Goal: Task Accomplishment & Management: Complete application form

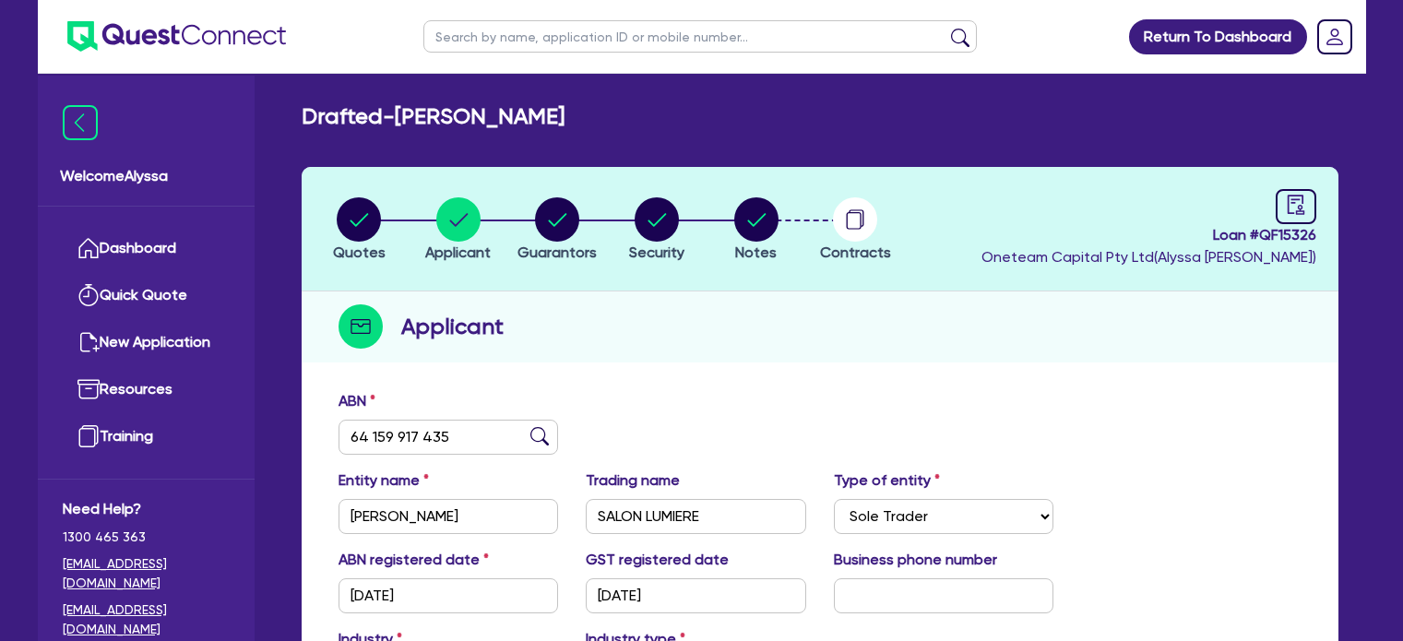
select select "SOLE_TRADER"
select select "HEALTH_BEAUTY"
select select "HAIR_BEAUTY_SALONS"
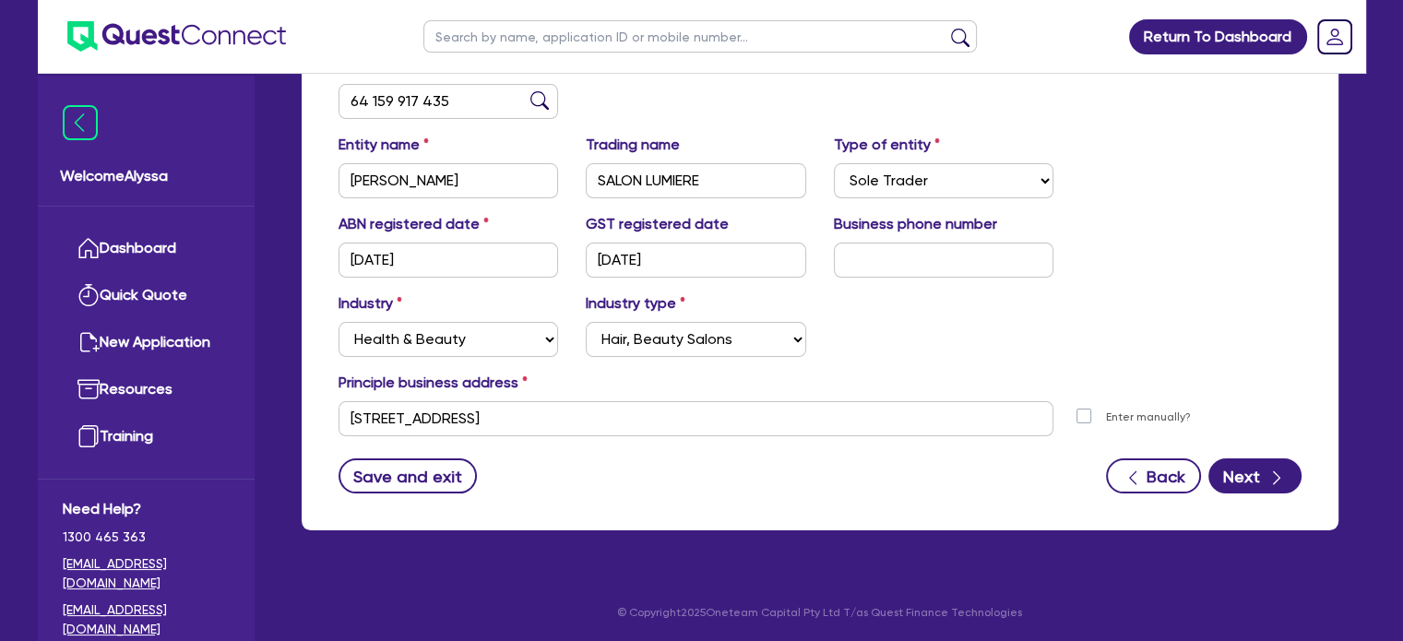
click at [904, 95] on div "ABN 64 159 917 435" at bounding box center [820, 93] width 991 height 79
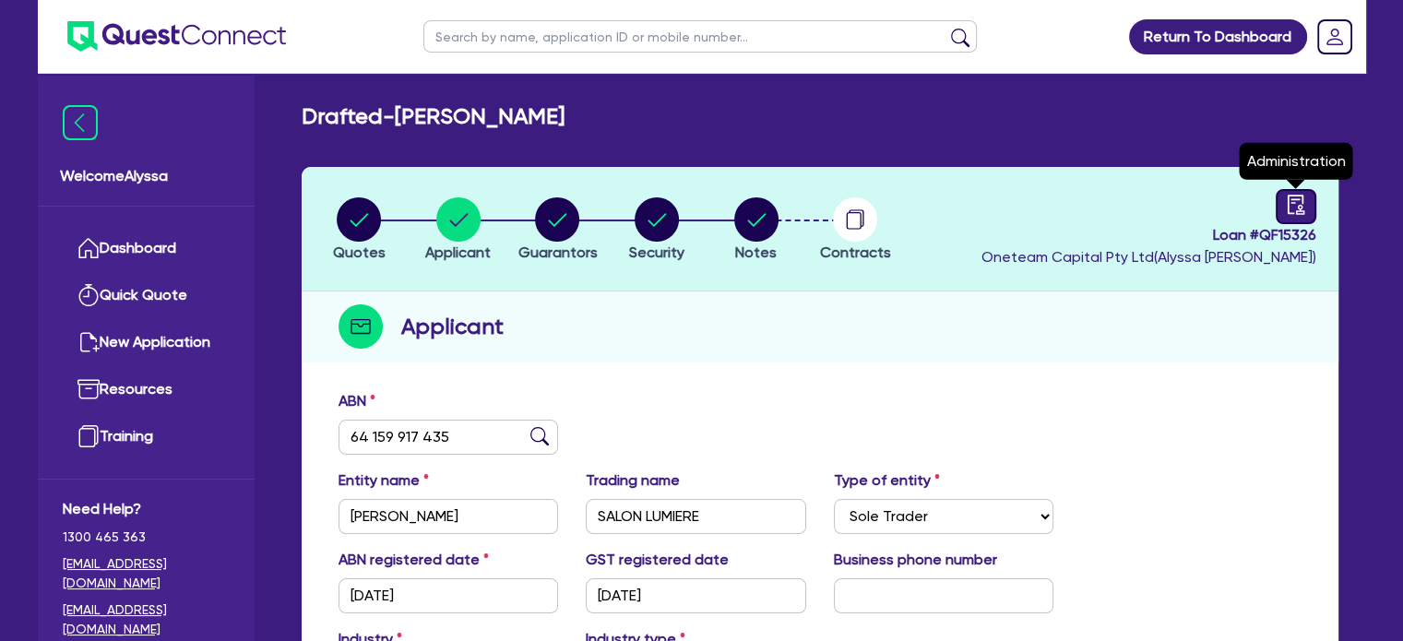
click at [1296, 213] on icon "audit" at bounding box center [1295, 204] width 17 height 19
select select "DRAFTED_AMENDED"
select select "Other"
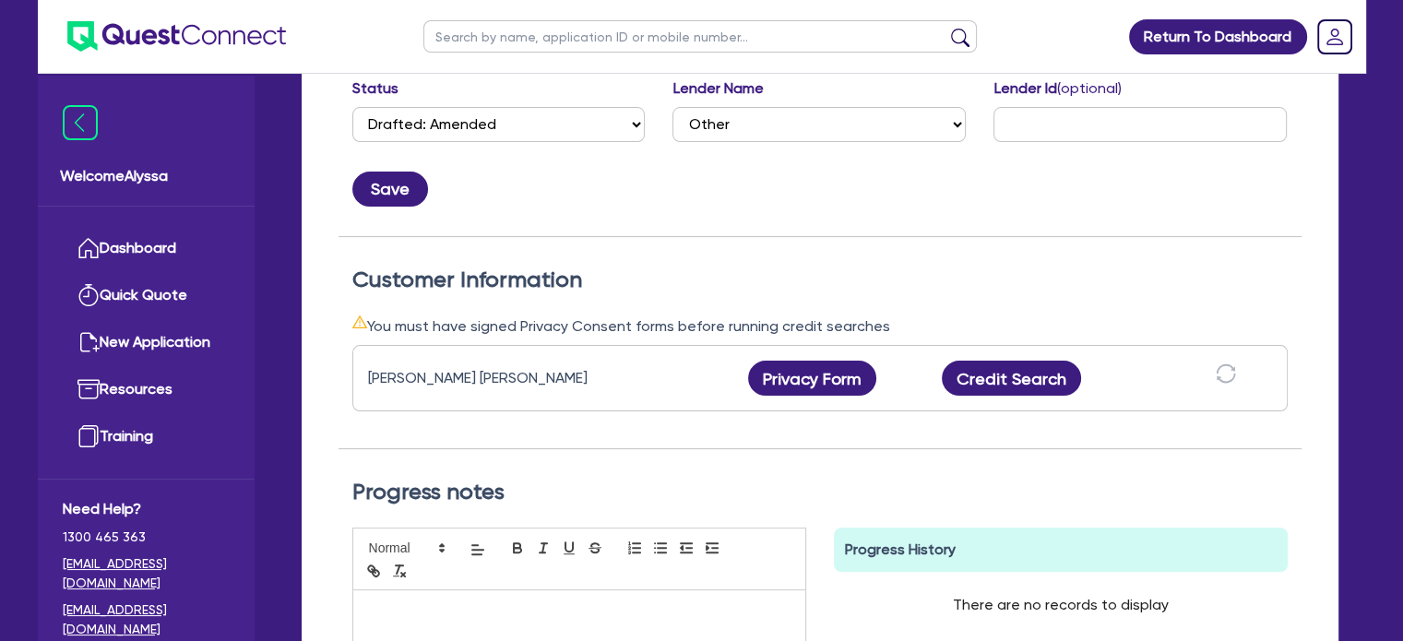
scroll to position [373, 0]
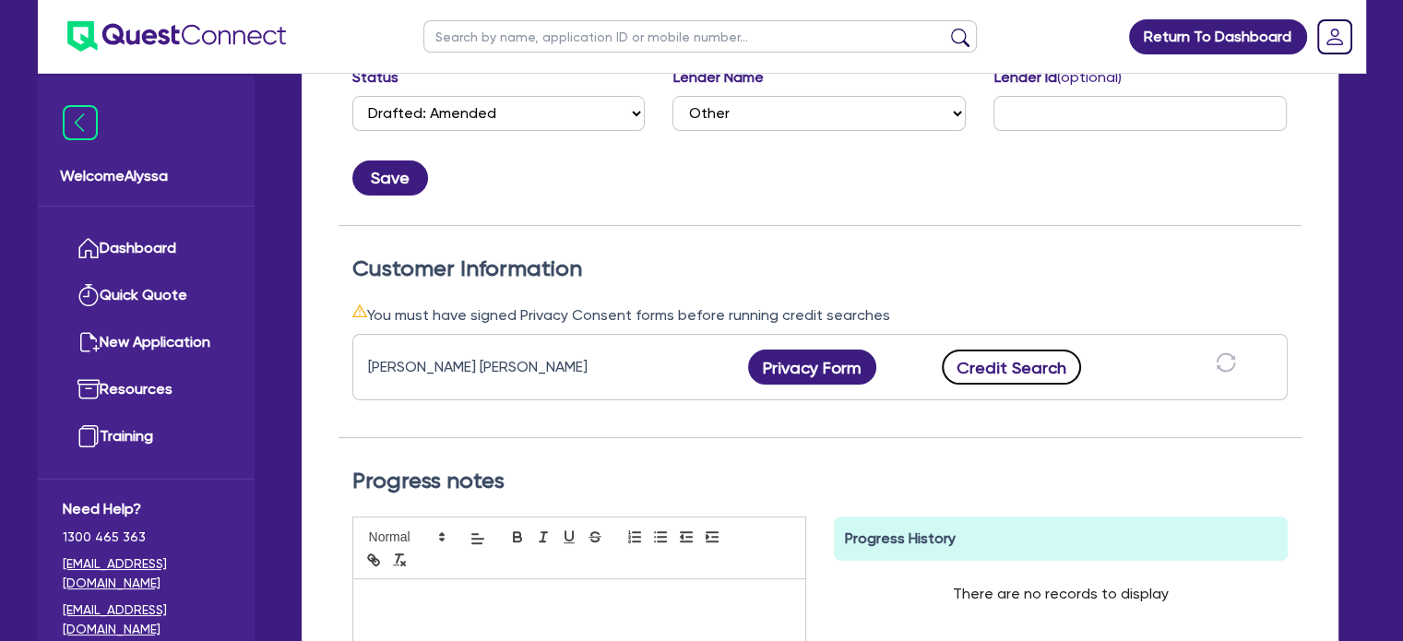
click at [978, 364] on button "Credit Search" at bounding box center [1012, 367] width 140 height 35
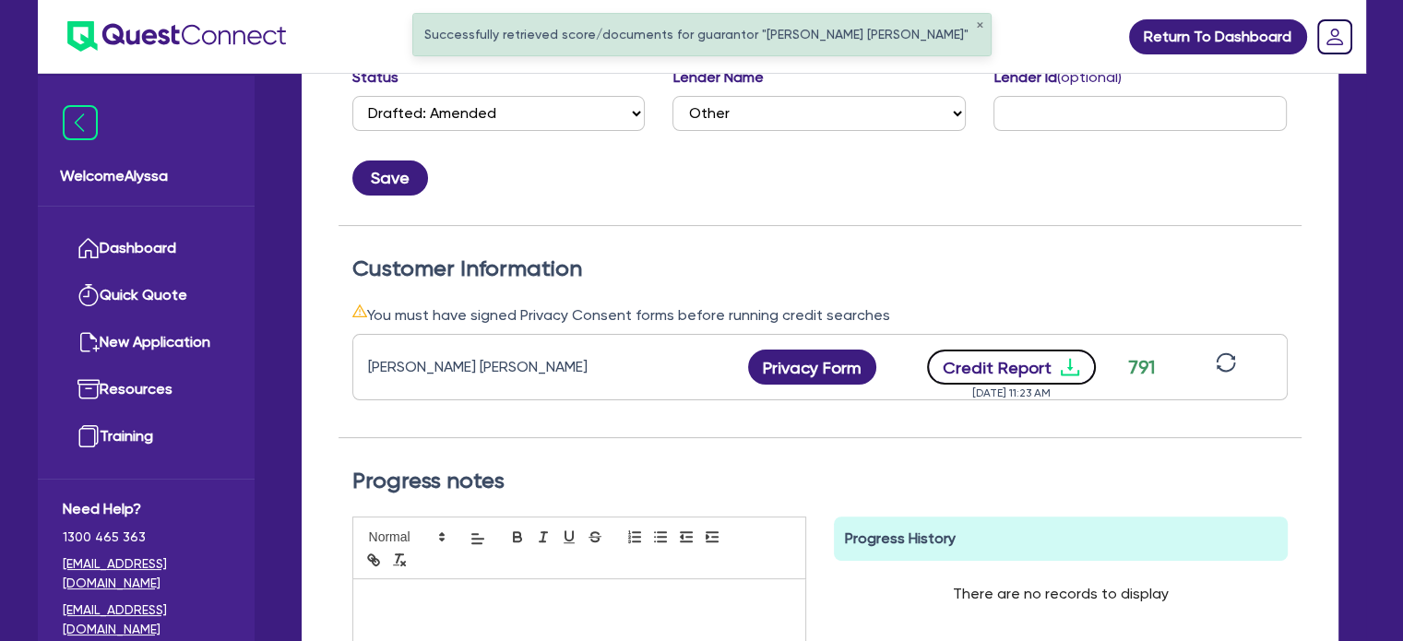
click at [1042, 352] on button "Credit Report" at bounding box center [1011, 367] width 169 height 35
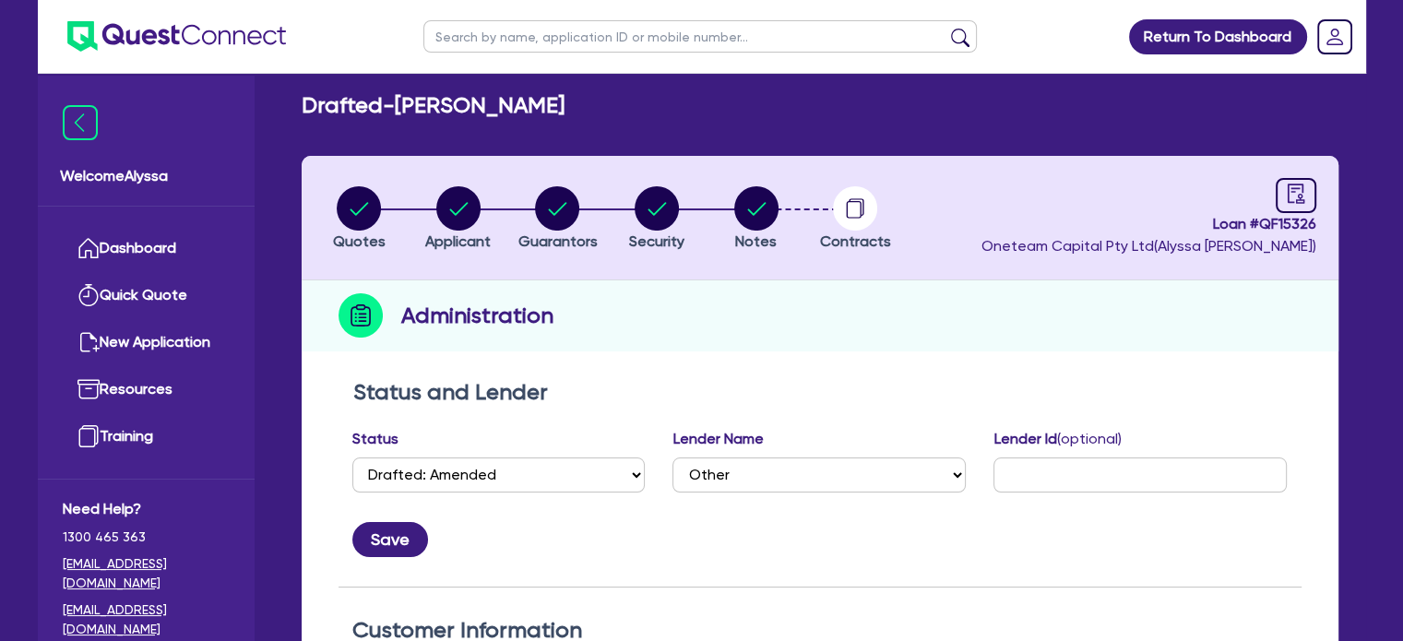
scroll to position [0, 0]
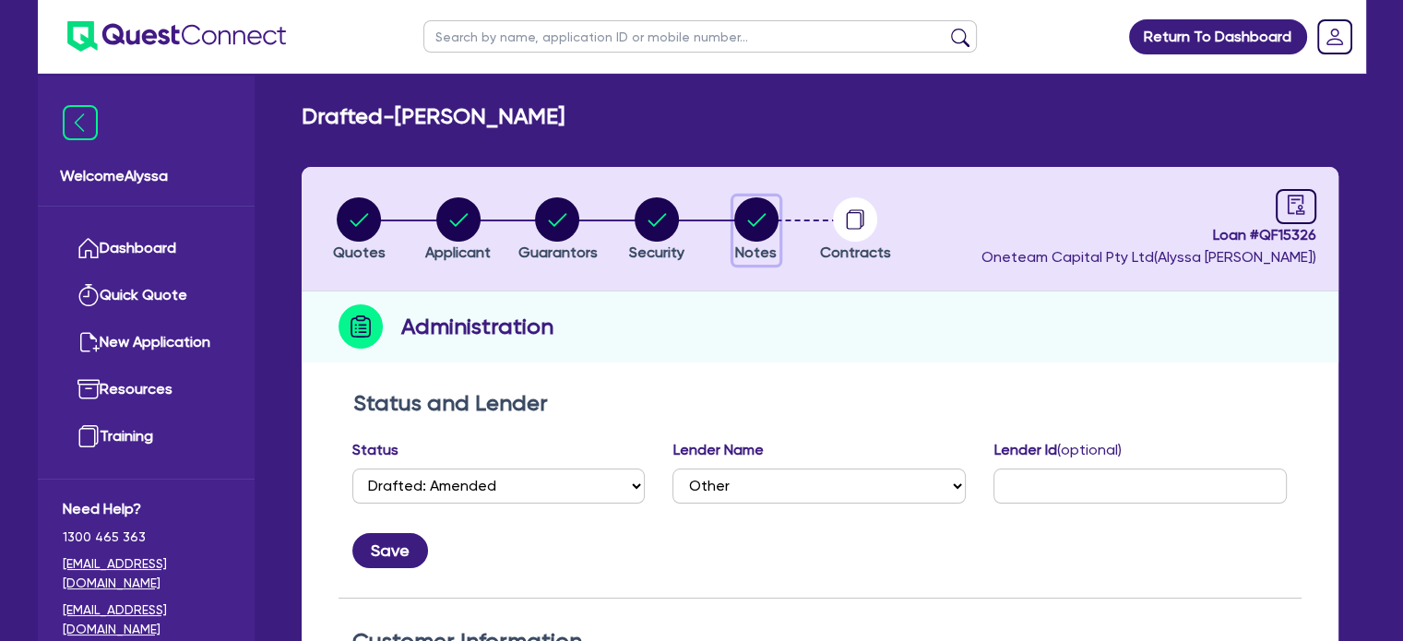
click at [760, 206] on circle "button" at bounding box center [756, 219] width 44 height 44
select select "Other"
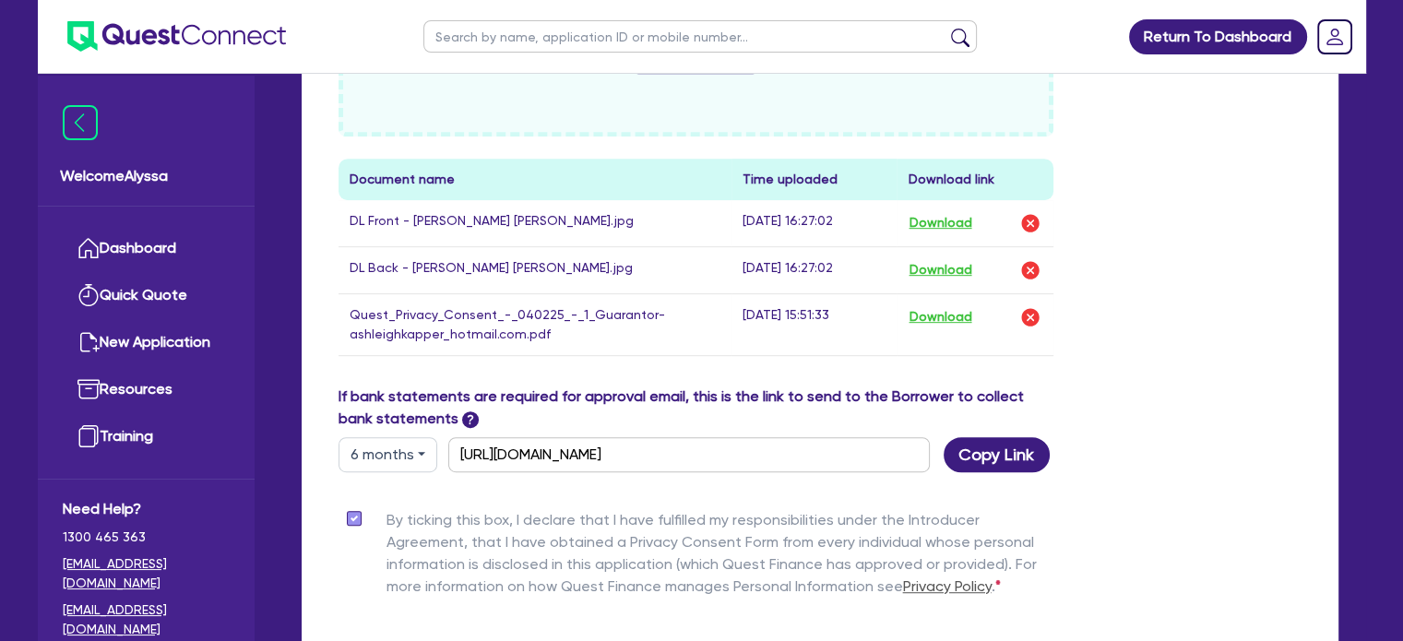
scroll to position [945, 0]
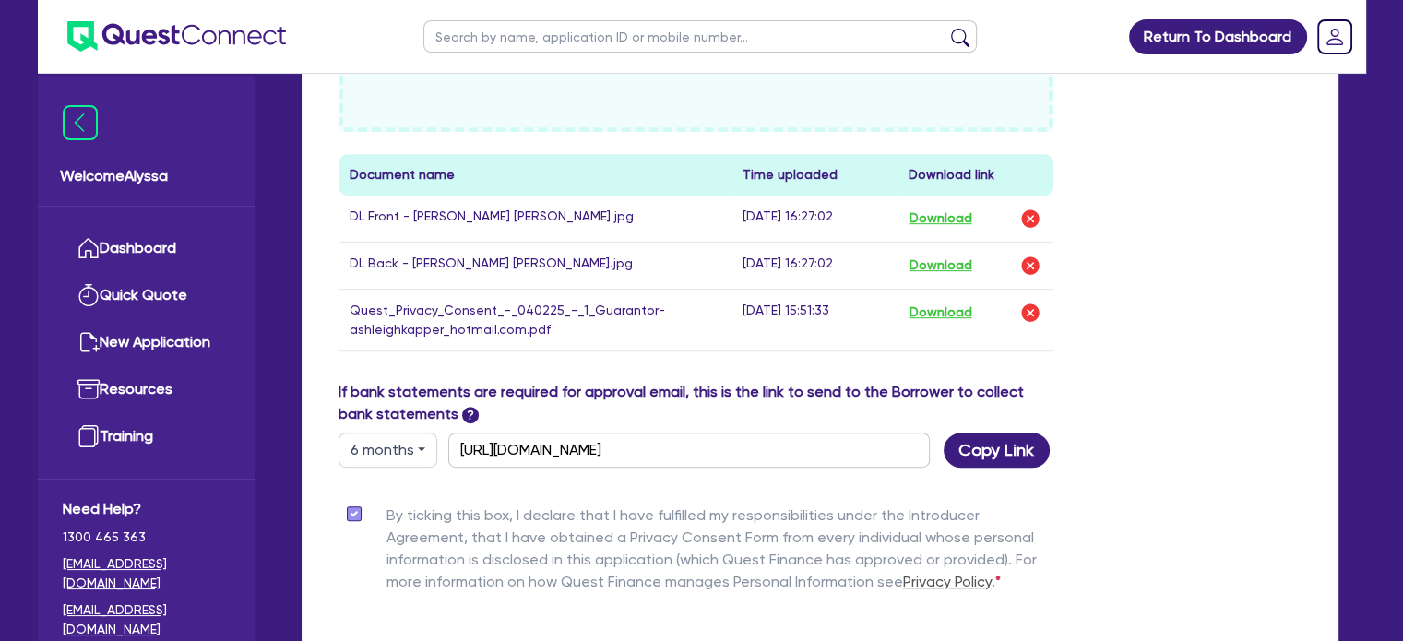
click at [465, 40] on input "text" at bounding box center [700, 36] width 554 height 32
type input "family"
click button "submit" at bounding box center [961, 41] width 30 height 26
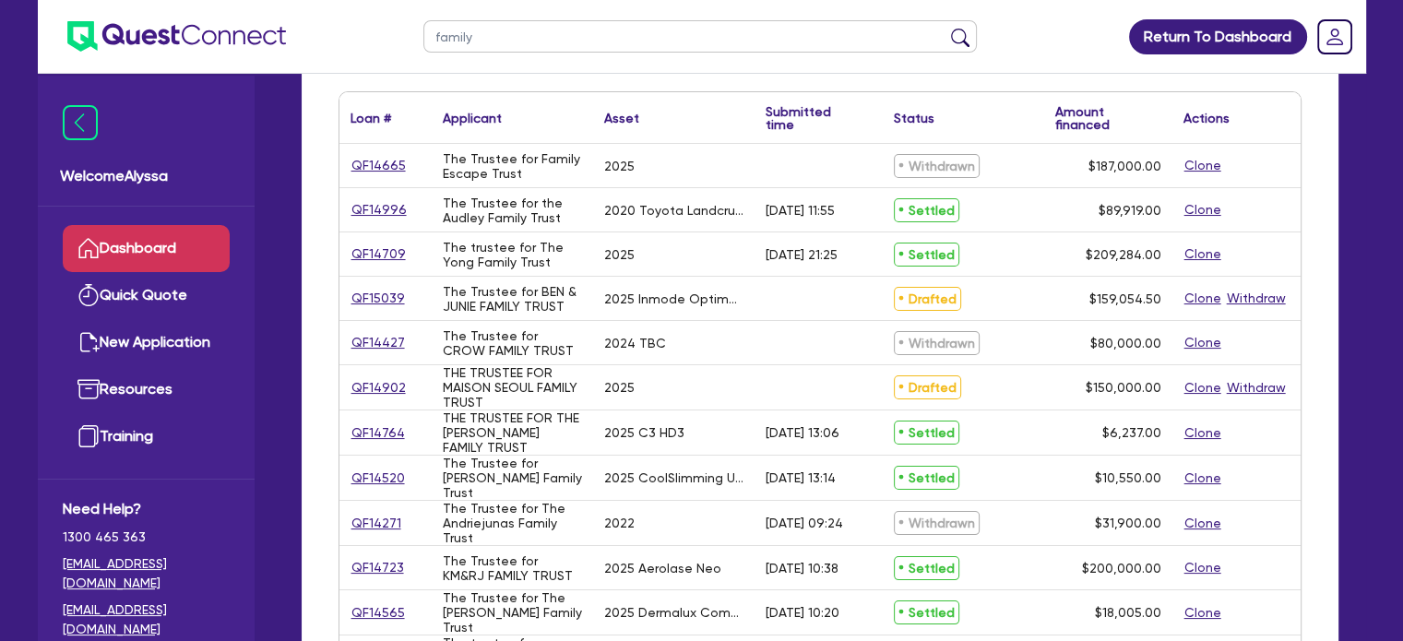
scroll to position [118, 0]
click at [478, 33] on input "family" at bounding box center [700, 36] width 554 height 32
type input "family escape"
click at [946, 28] on button "submit" at bounding box center [961, 41] width 30 height 26
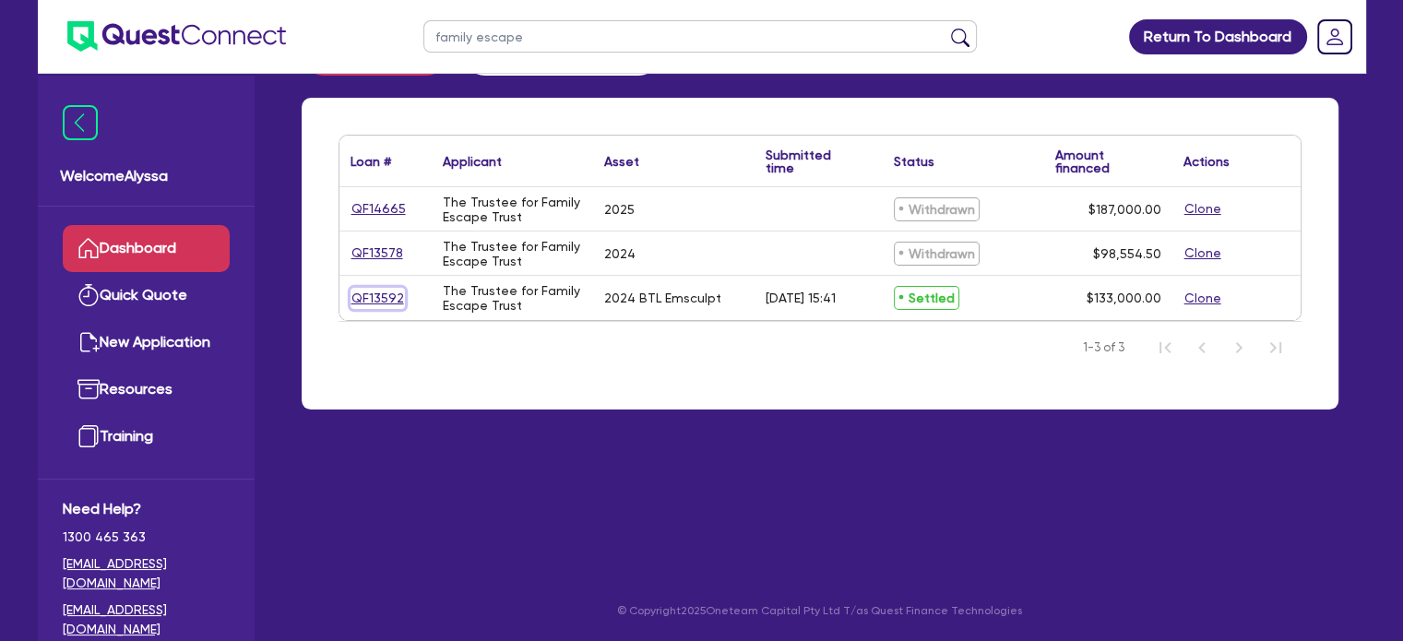
click at [354, 295] on link "QF13592" at bounding box center [378, 298] width 54 height 21
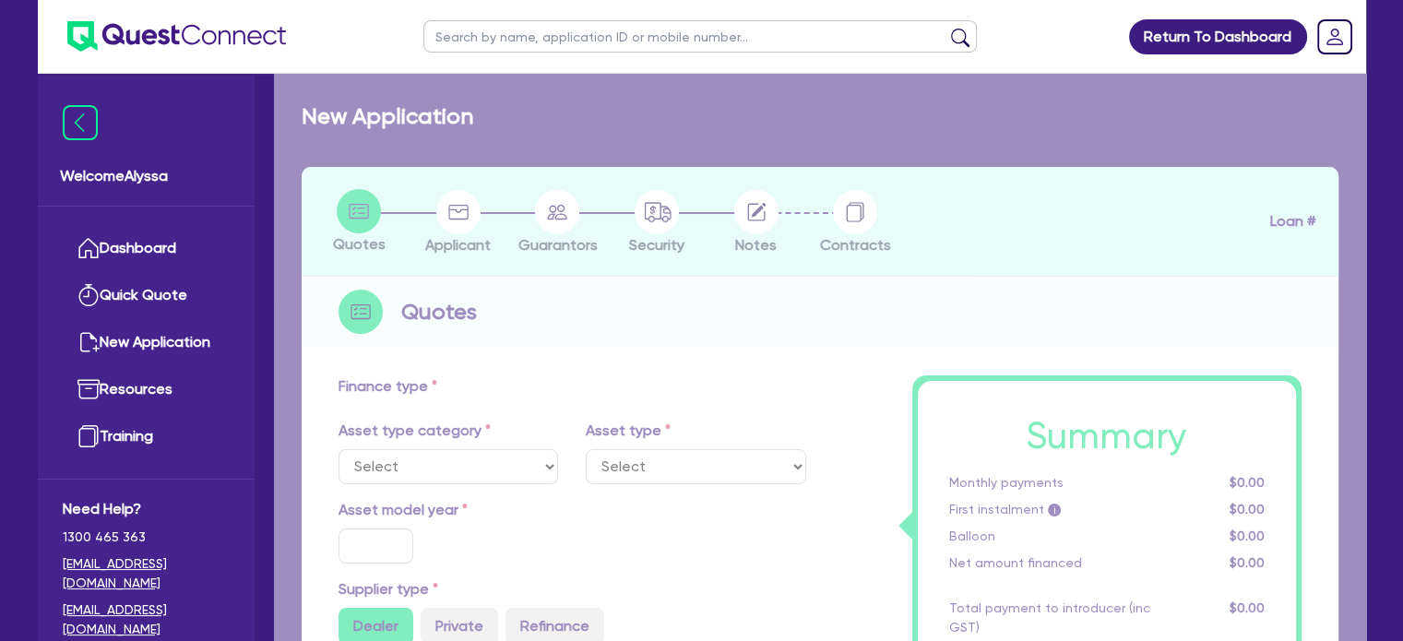
select select "TERTIARY_ASSETS"
type input "2024"
radio input "true"
type input "143,000"
type input "10,000"
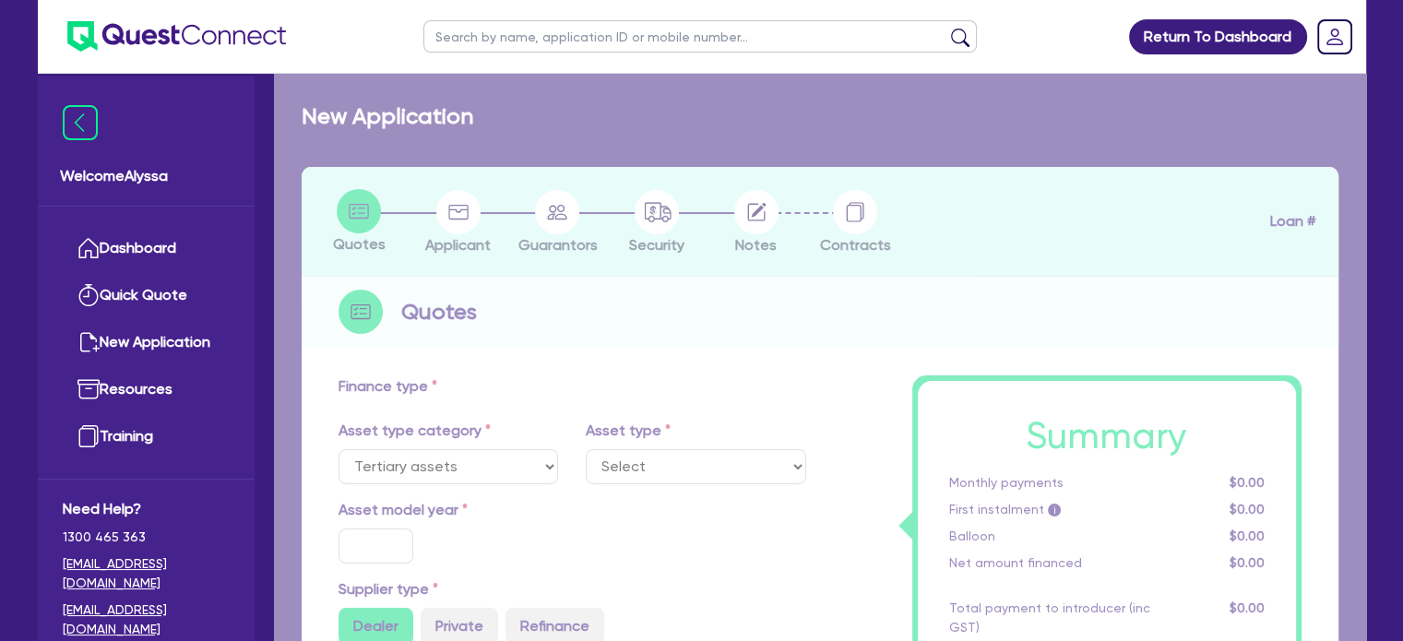
type input "11"
select select "BEAUTY_EQUIPMENT"
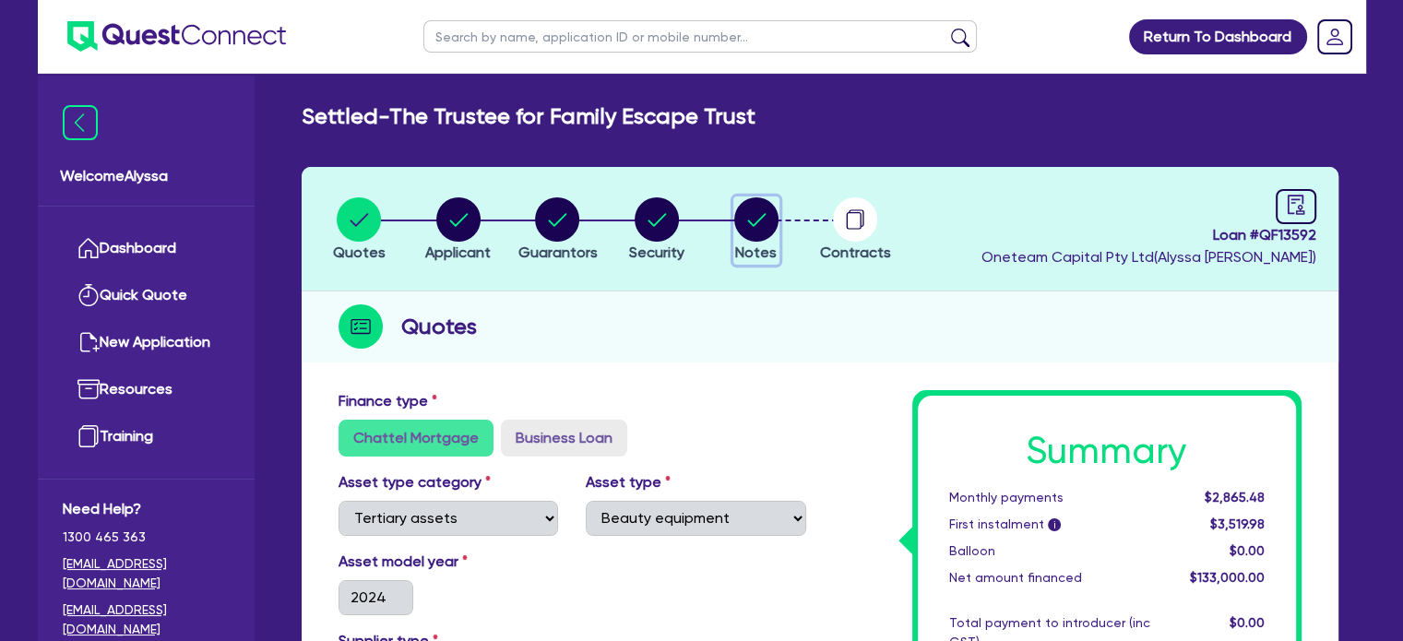
click at [762, 217] on circle "button" at bounding box center [756, 219] width 44 height 44
select select "Other"
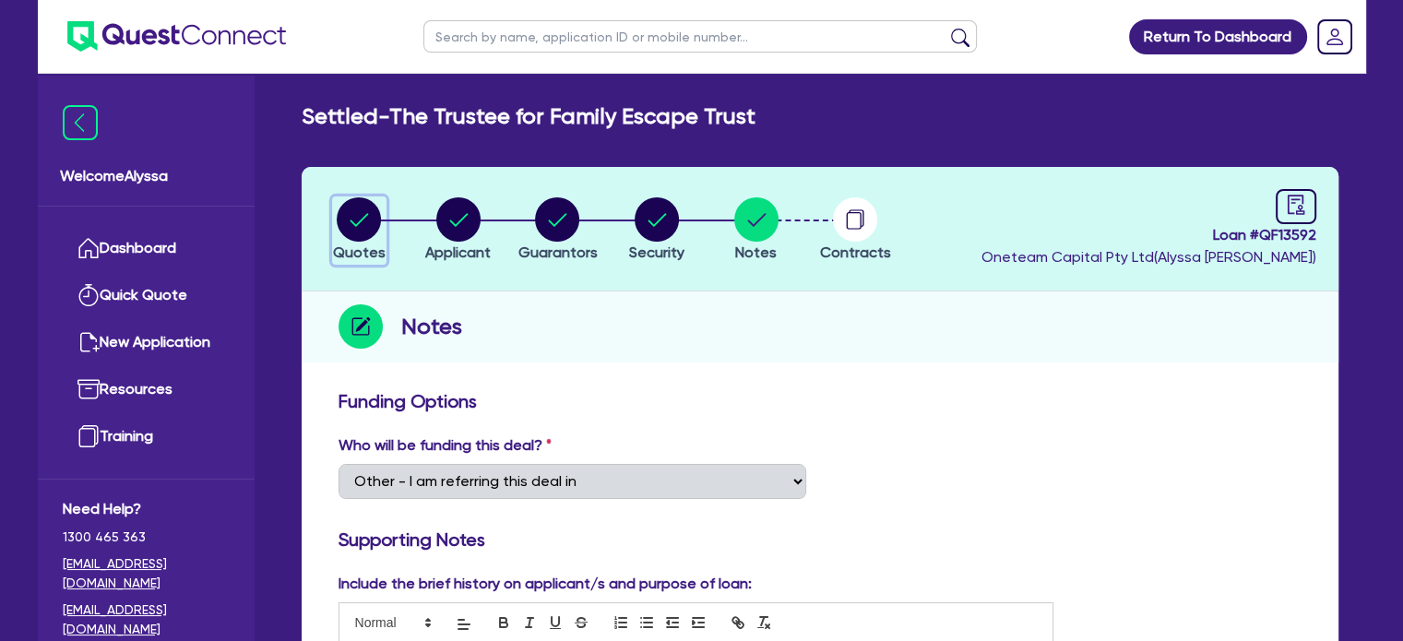
click at [337, 201] on icon "button" at bounding box center [359, 219] width 44 height 44
select select "TERTIARY_ASSETS"
select select "BEAUTY_EQUIPMENT"
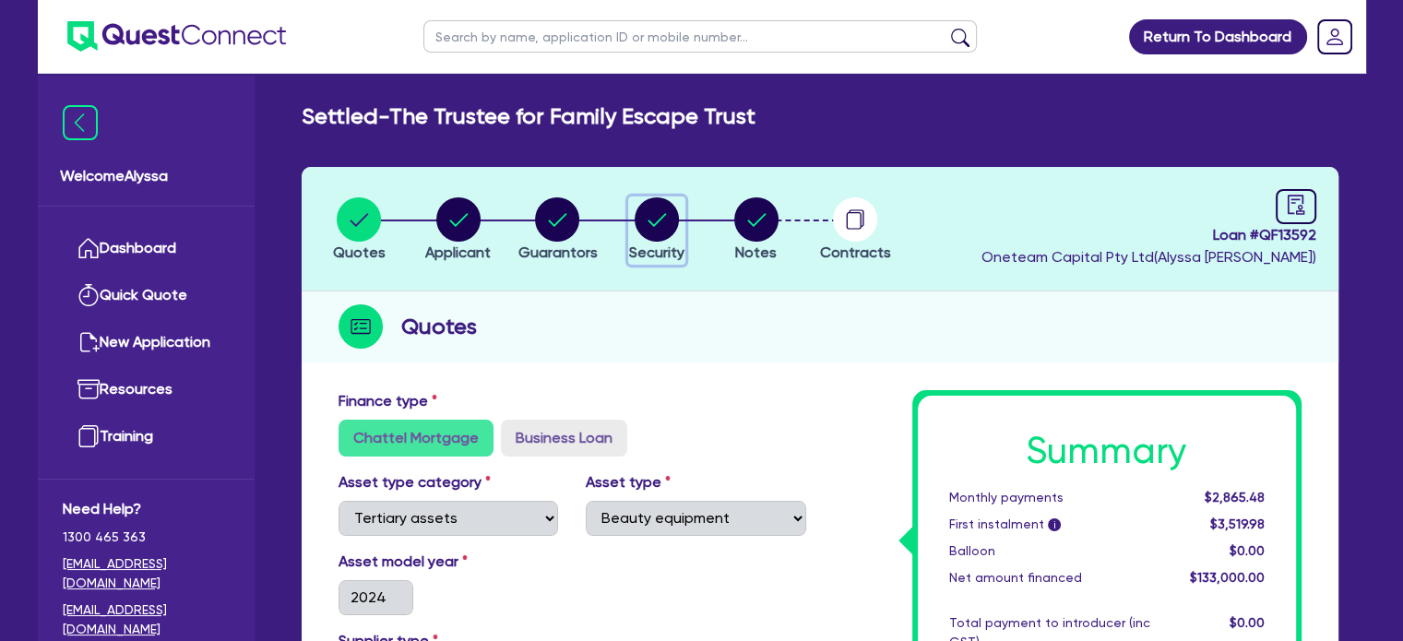
click at [663, 209] on circle "button" at bounding box center [657, 219] width 44 height 44
select select "TERTIARY_ASSETS"
select select "BEAUTY_EQUIPMENT"
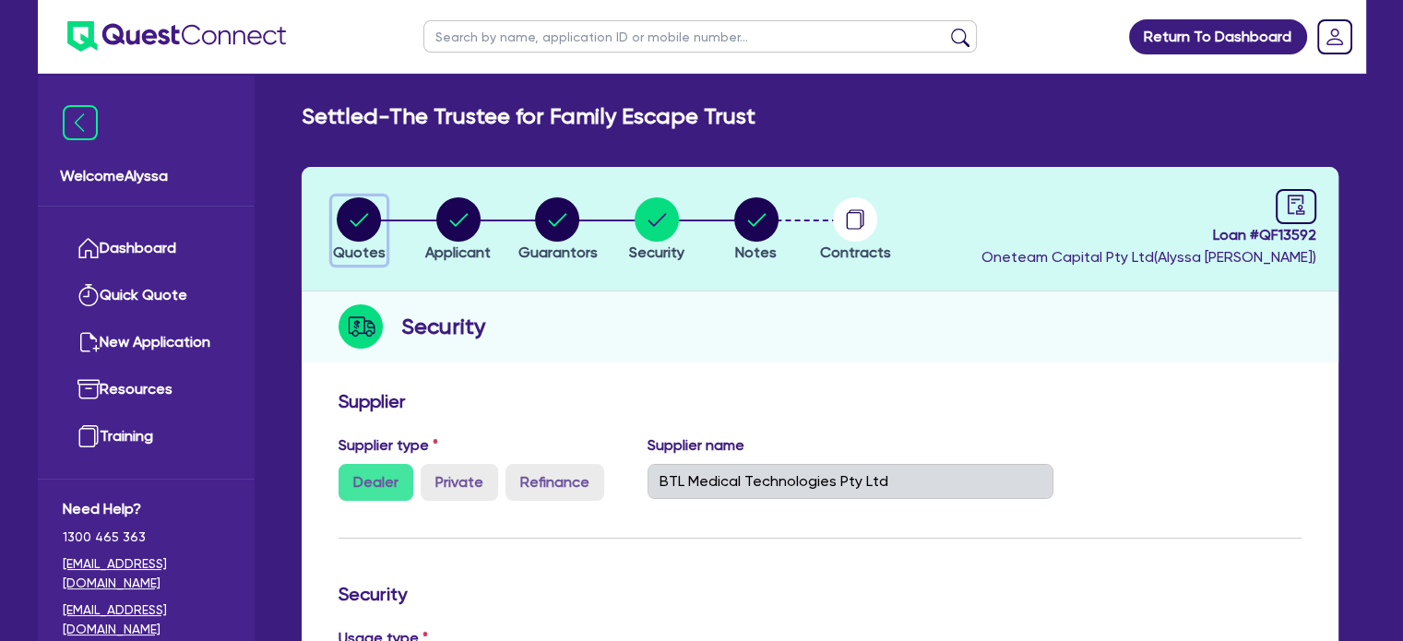
click at [354, 211] on circle "button" at bounding box center [359, 219] width 44 height 44
select select "TERTIARY_ASSETS"
select select "BEAUTY_EQUIPMENT"
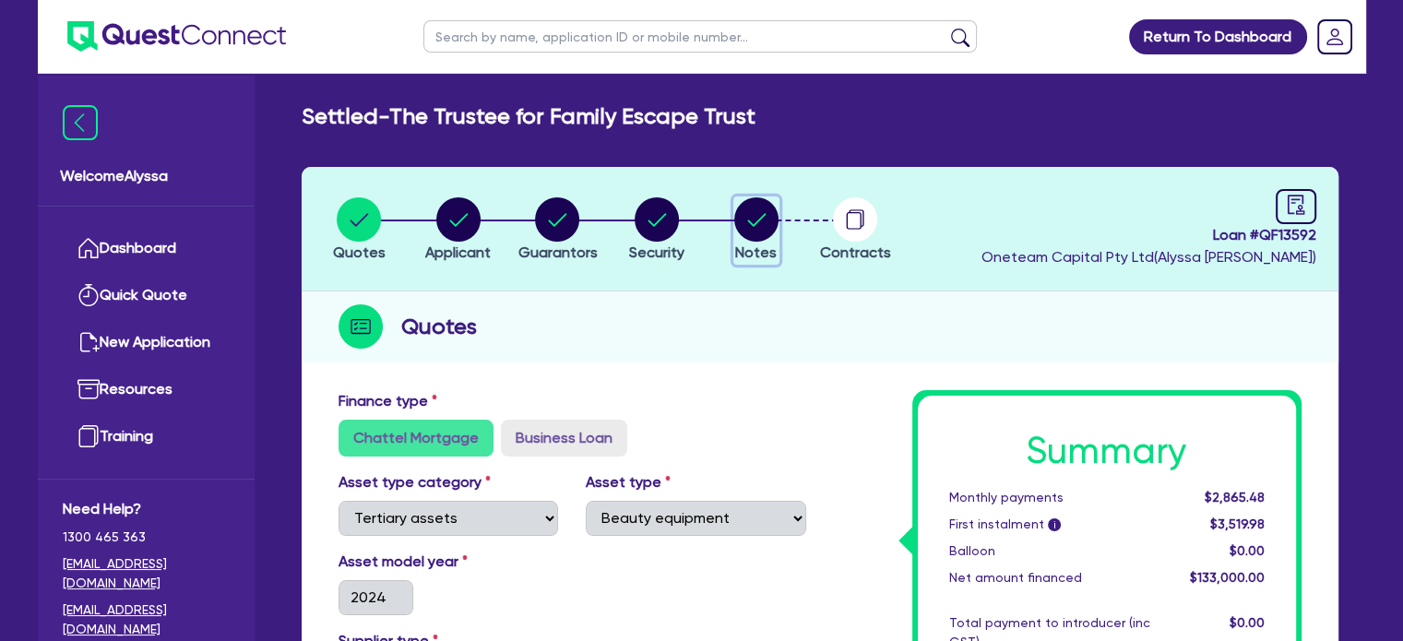
click at [768, 229] on circle "button" at bounding box center [756, 219] width 44 height 44
select select "Other"
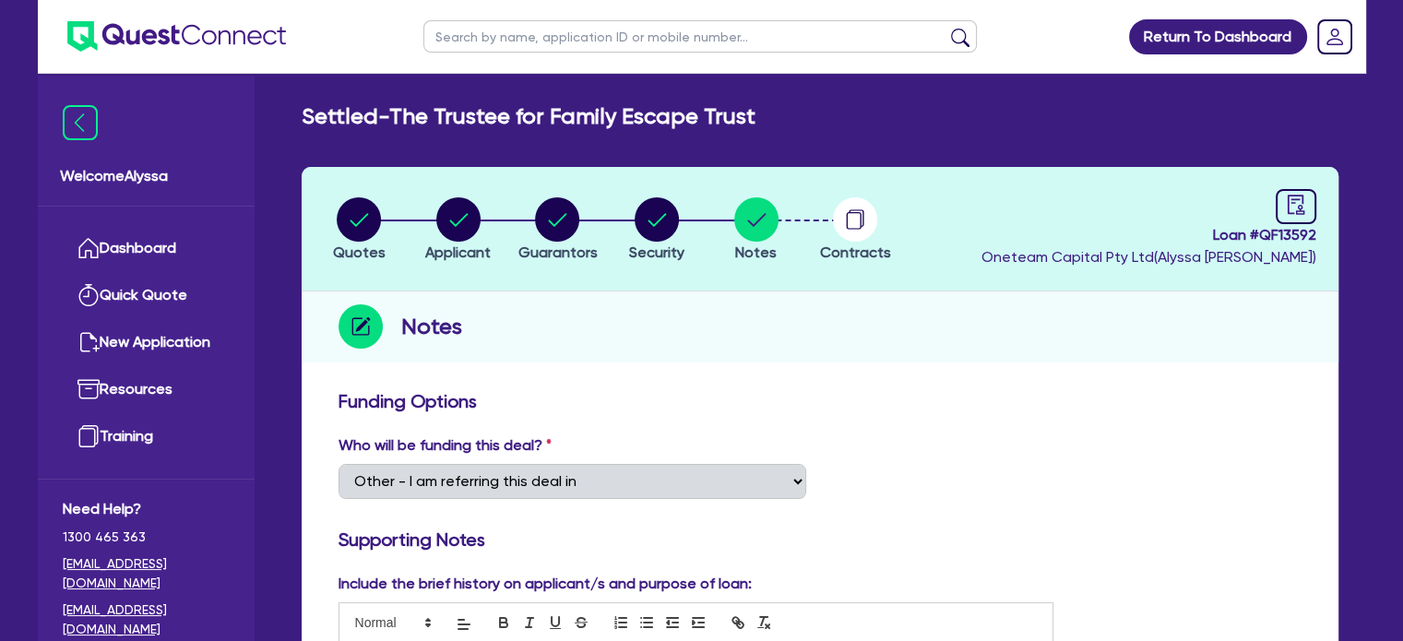
click at [483, 39] on input "text" at bounding box center [700, 36] width 554 height 32
type input "family"
click button "submit" at bounding box center [961, 41] width 30 height 26
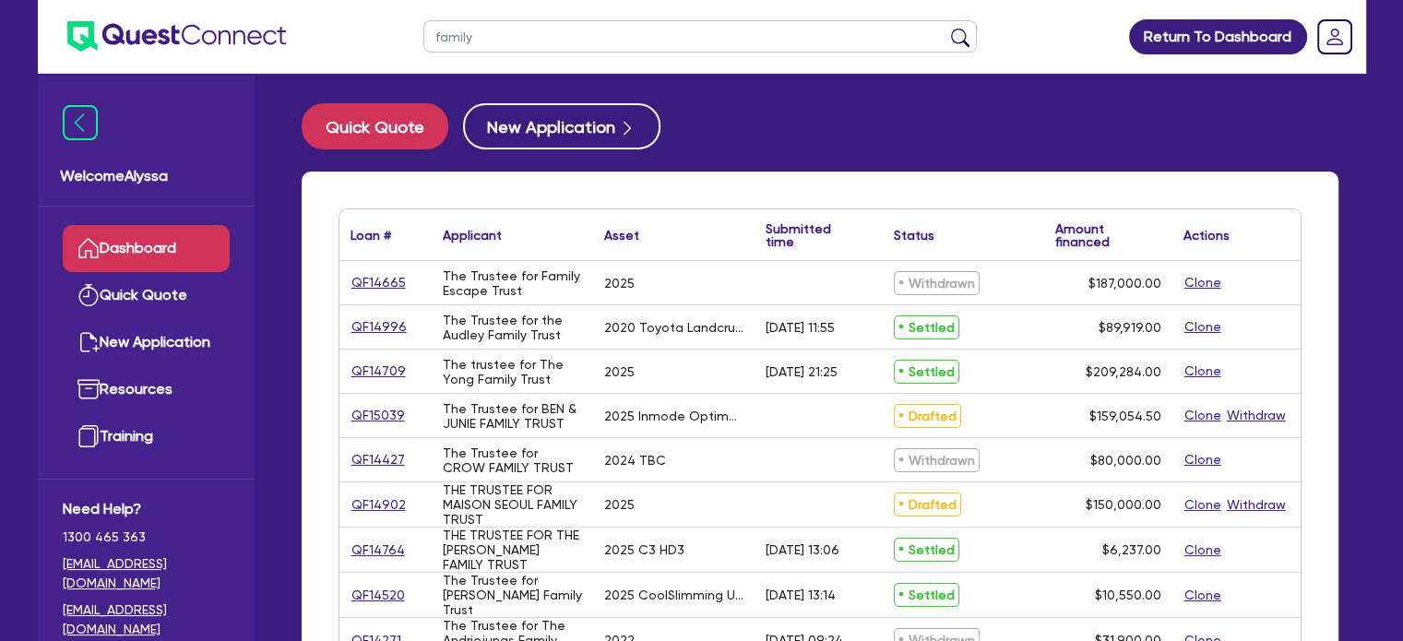
click at [519, 38] on input "family" at bounding box center [700, 36] width 554 height 32
type input "family escape"
click at [946, 28] on button "submit" at bounding box center [961, 41] width 30 height 26
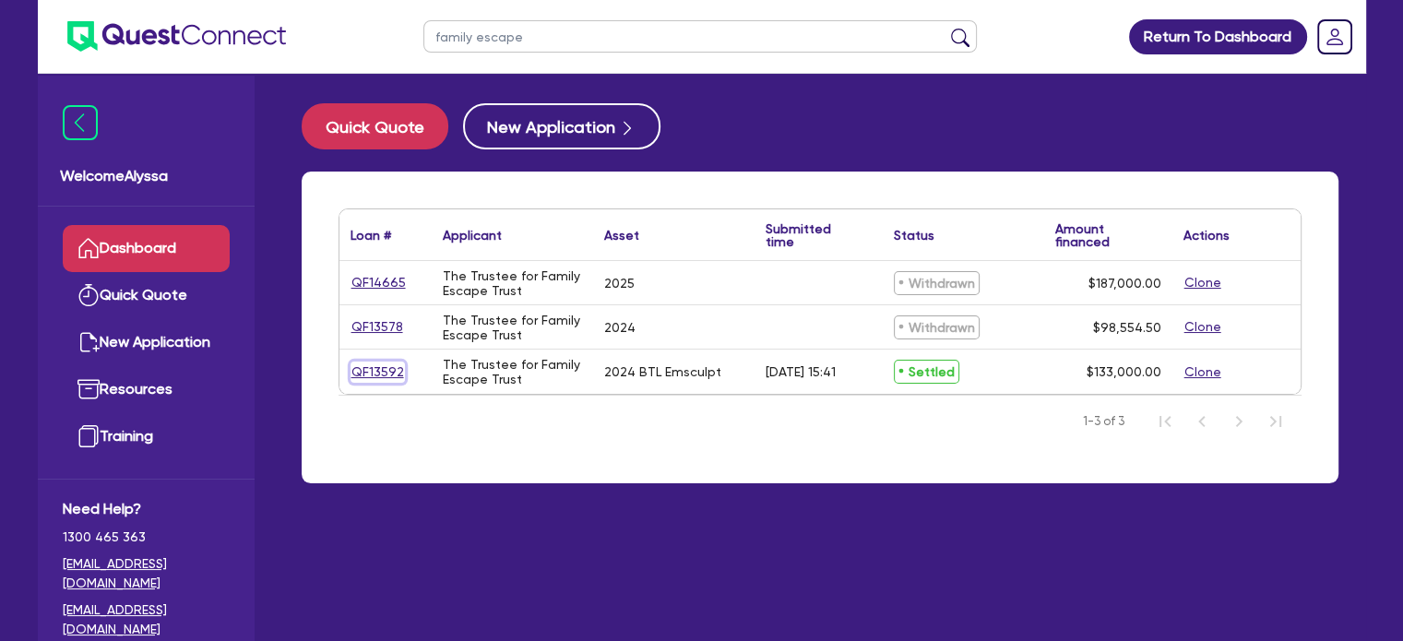
click at [363, 373] on link "QF13592" at bounding box center [378, 372] width 54 height 21
select select "TERTIARY_ASSETS"
select select "BEAUTY_EQUIPMENT"
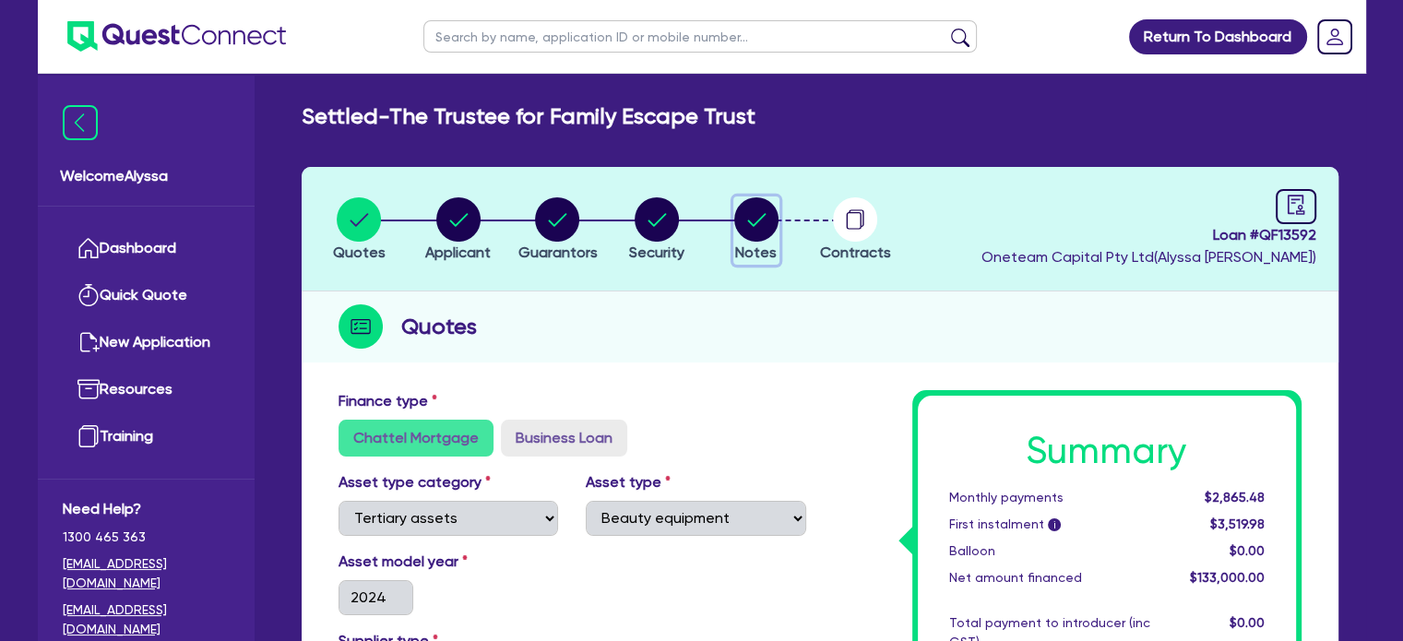
click at [779, 235] on button "Notes" at bounding box center [757, 231] width 46 height 68
select select "Other"
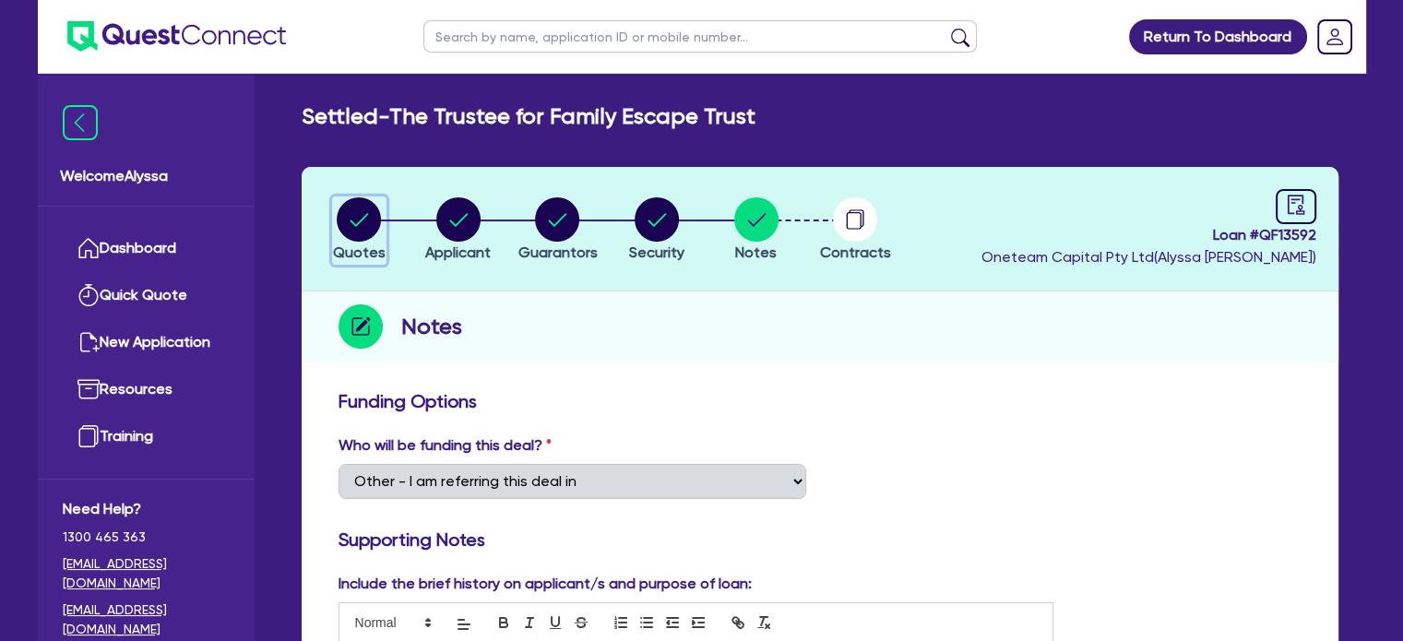
click at [346, 224] on circle "button" at bounding box center [359, 219] width 44 height 44
select select "TERTIARY_ASSETS"
select select "BEAUTY_EQUIPMENT"
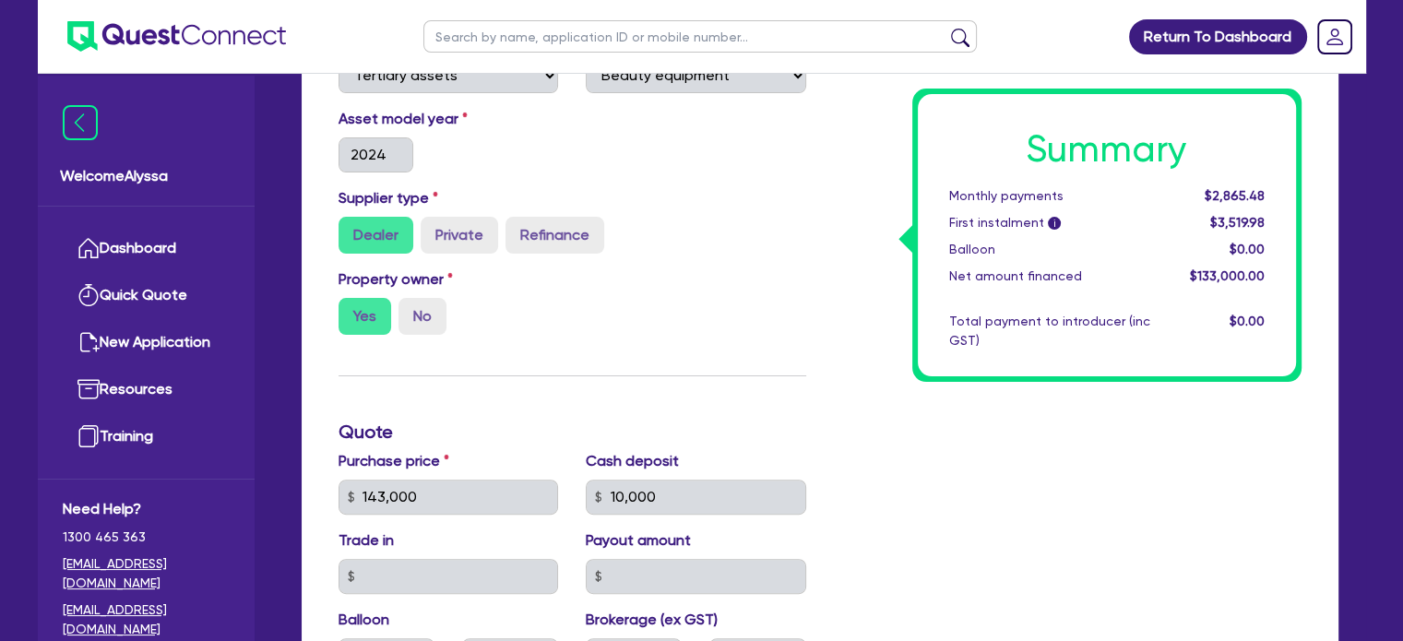
scroll to position [442, 0]
click at [524, 39] on input "text" at bounding box center [700, 36] width 554 height 32
type input "family escape"
click button "submit" at bounding box center [961, 41] width 30 height 26
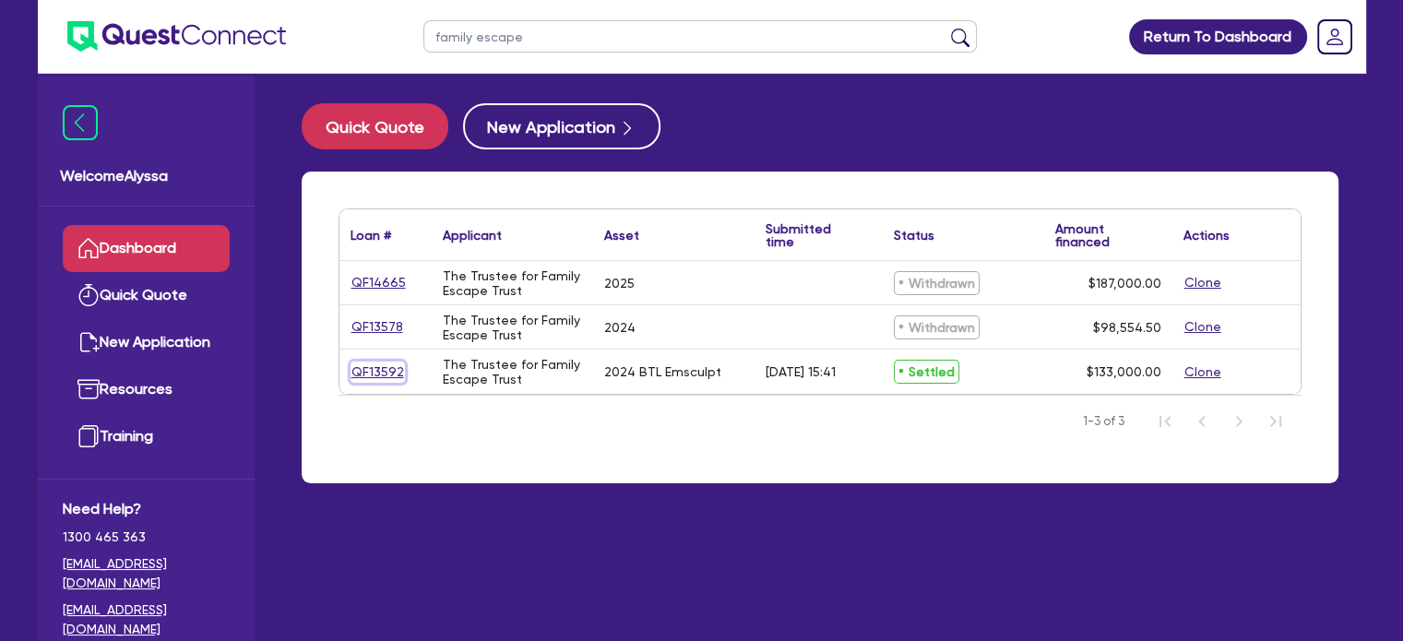
click at [355, 377] on link "QF13592" at bounding box center [378, 372] width 54 height 21
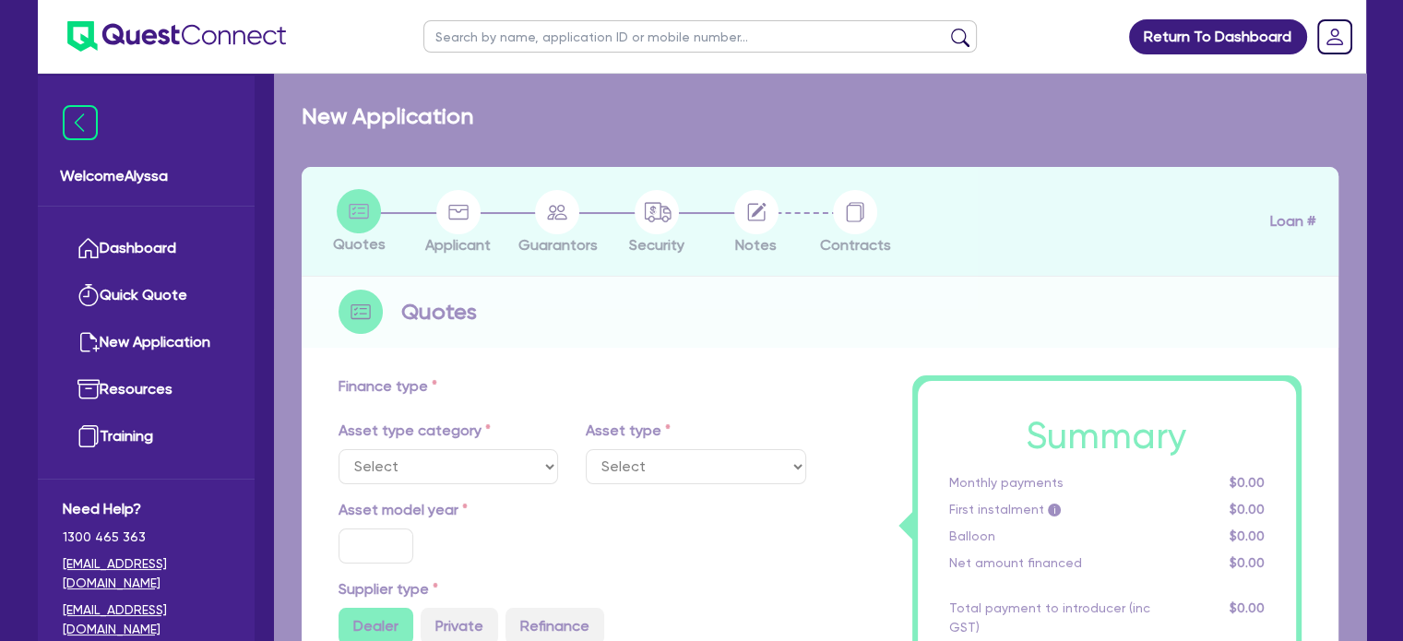
select select "TERTIARY_ASSETS"
type input "2024"
radio input "true"
type input "143,000"
type input "10,000"
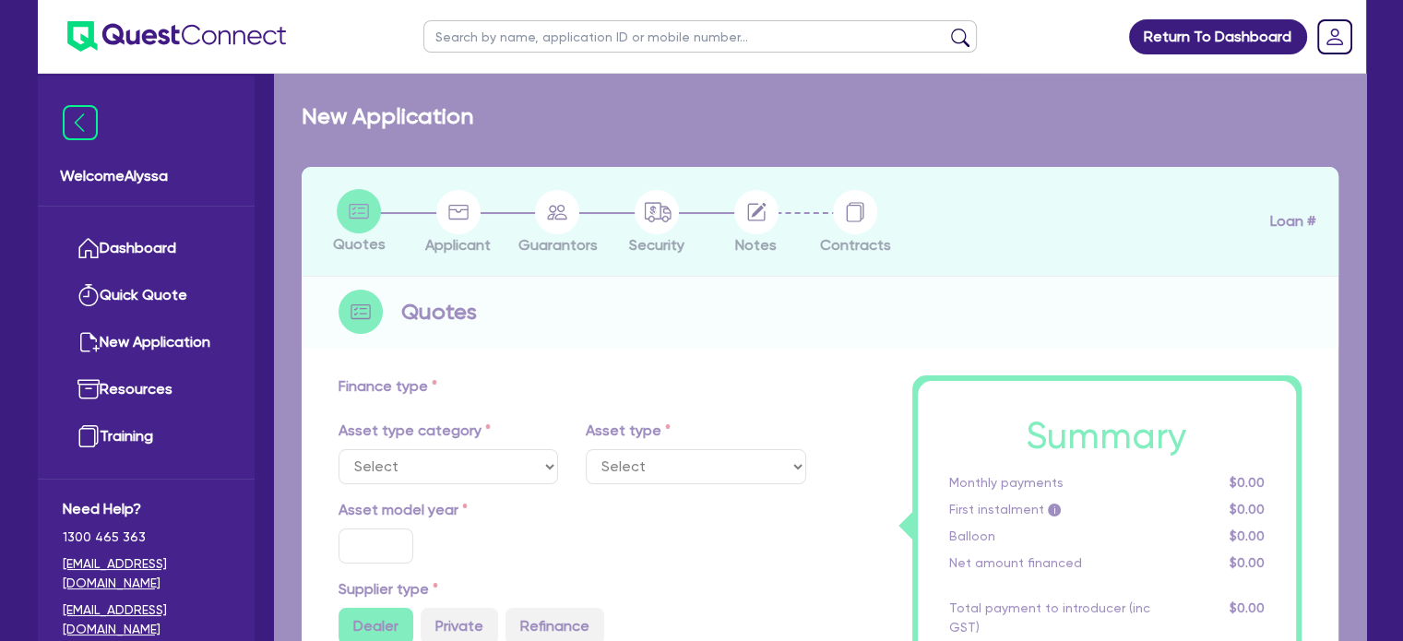
type input "11"
select select "BEAUTY_EQUIPMENT"
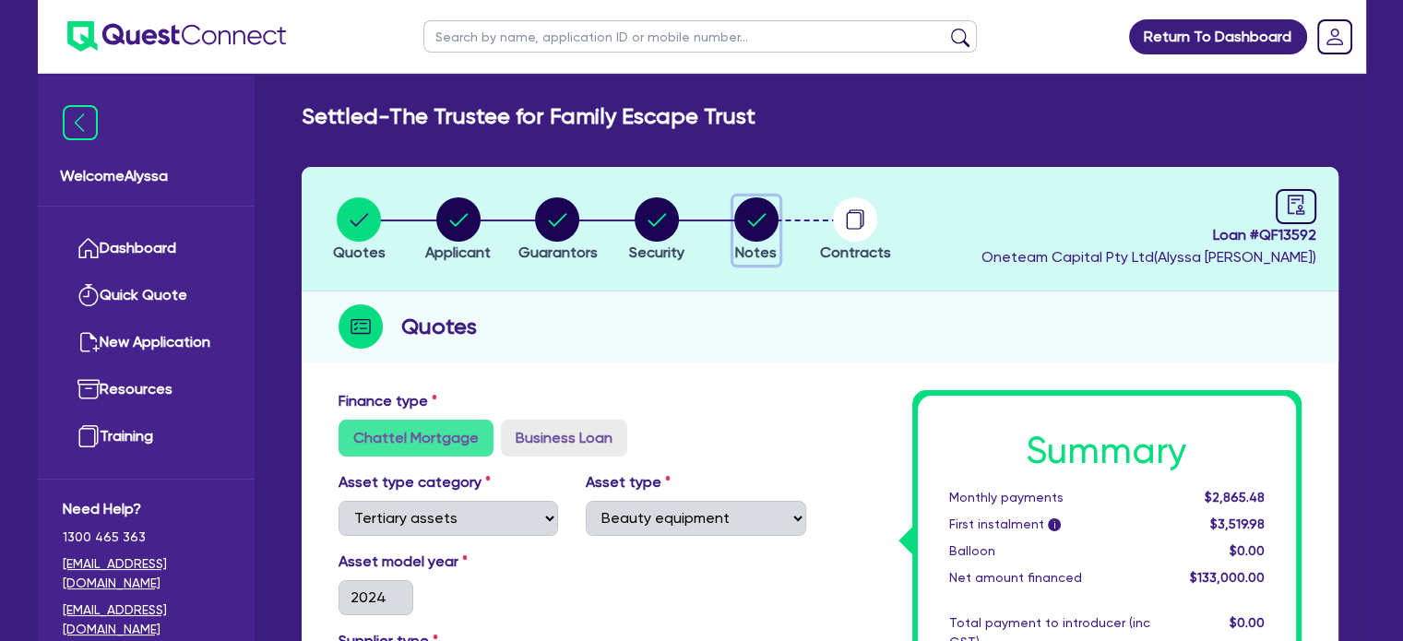
click at [739, 224] on circle "button" at bounding box center [756, 219] width 44 height 44
select select "Other"
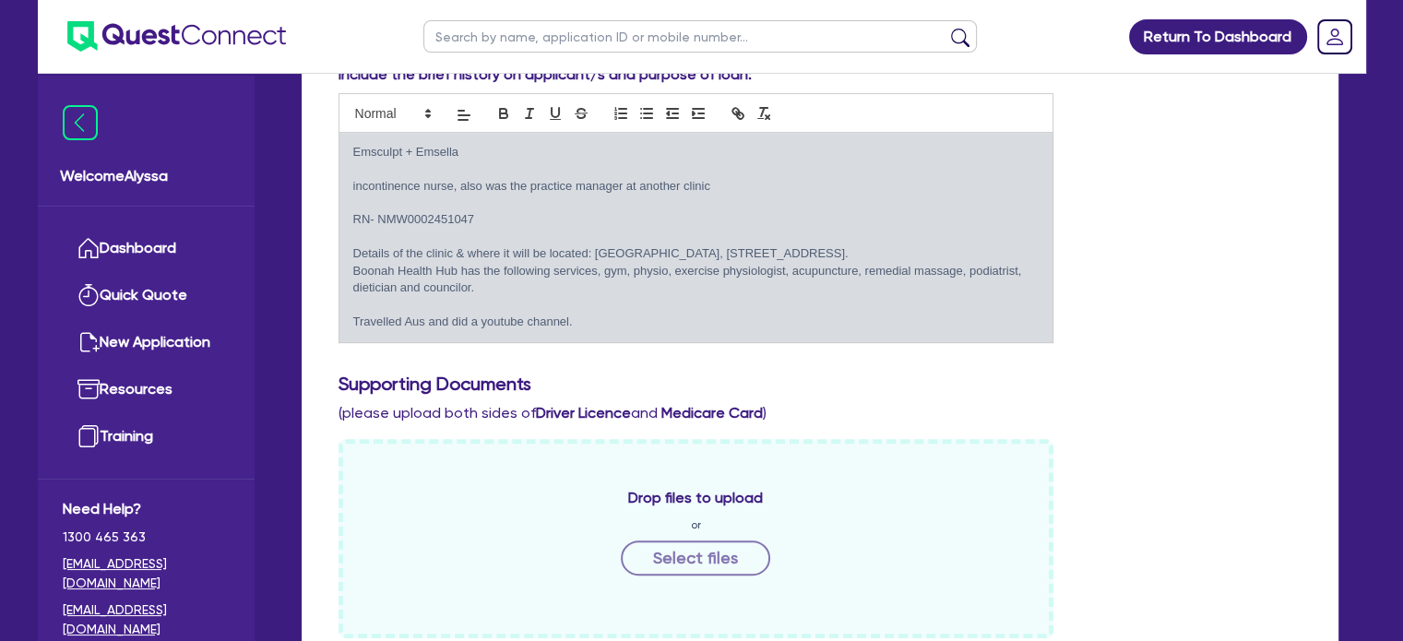
scroll to position [517, 0]
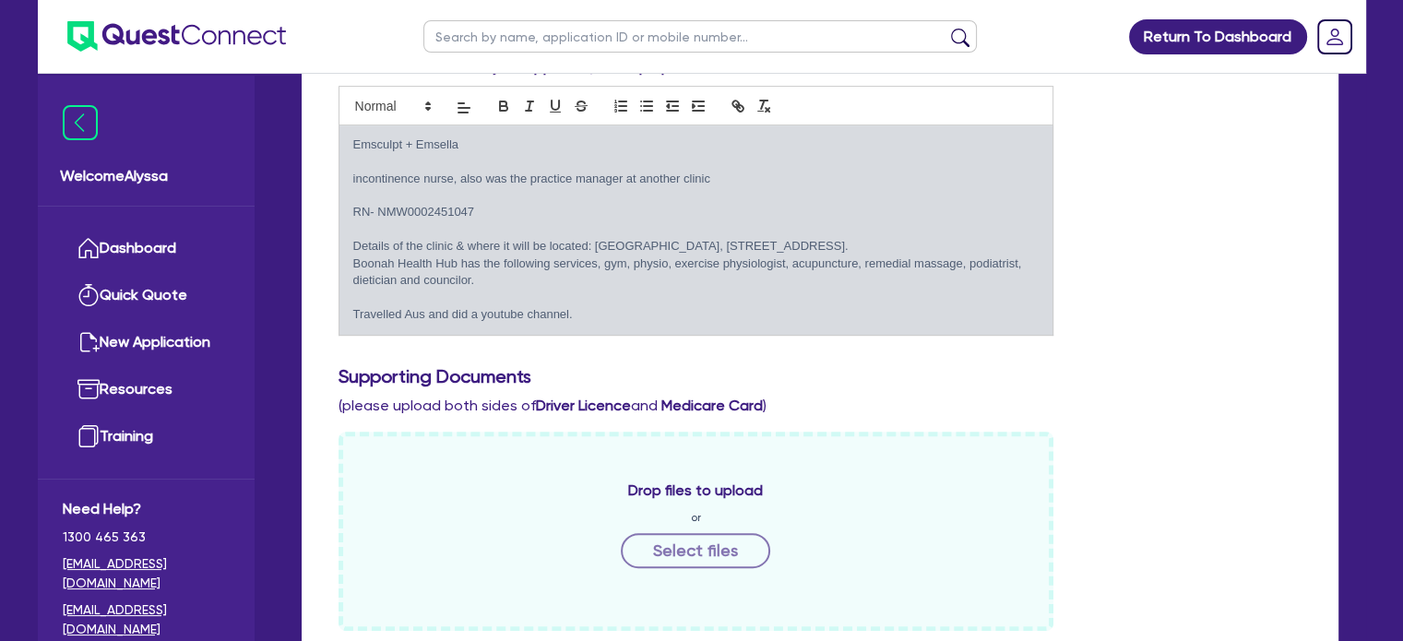
click at [620, 36] on input "text" at bounding box center [700, 36] width 554 height 32
type input "ashleigh"
click button "submit" at bounding box center [961, 41] width 30 height 26
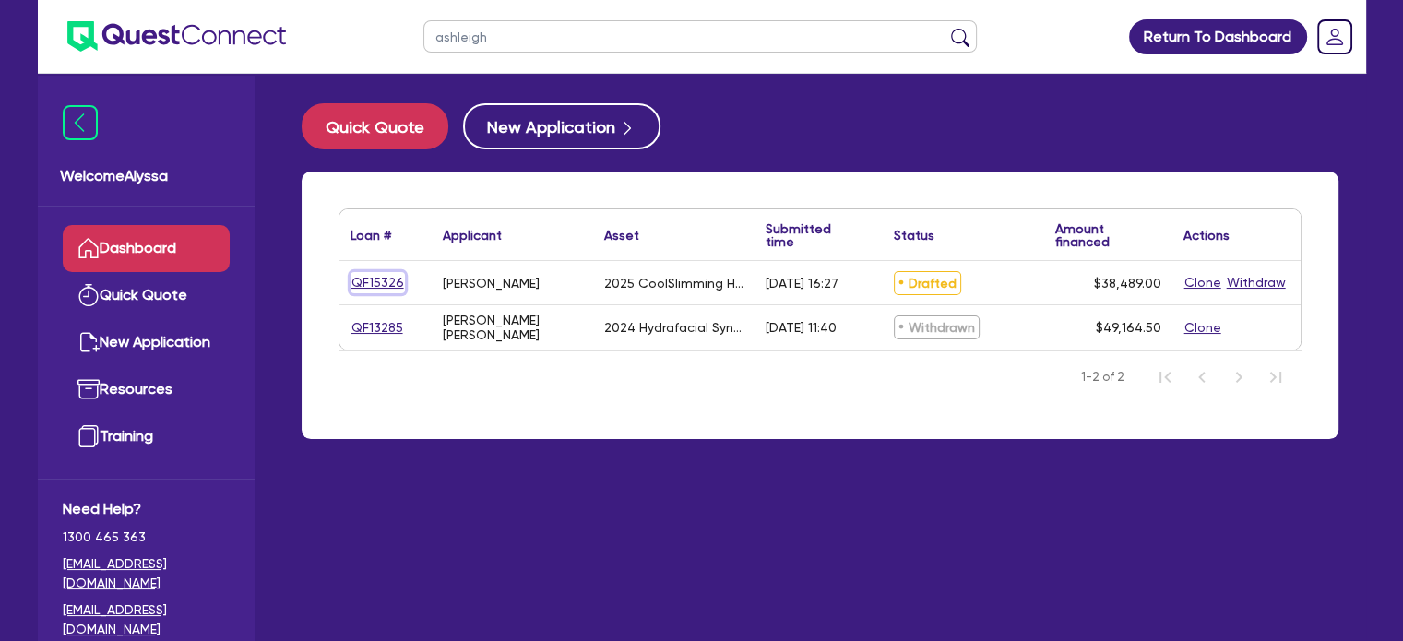
click at [380, 281] on link "QF15326" at bounding box center [378, 282] width 54 height 21
select select "TERTIARY_ASSETS"
select select "BEAUTY_EQUIPMENT"
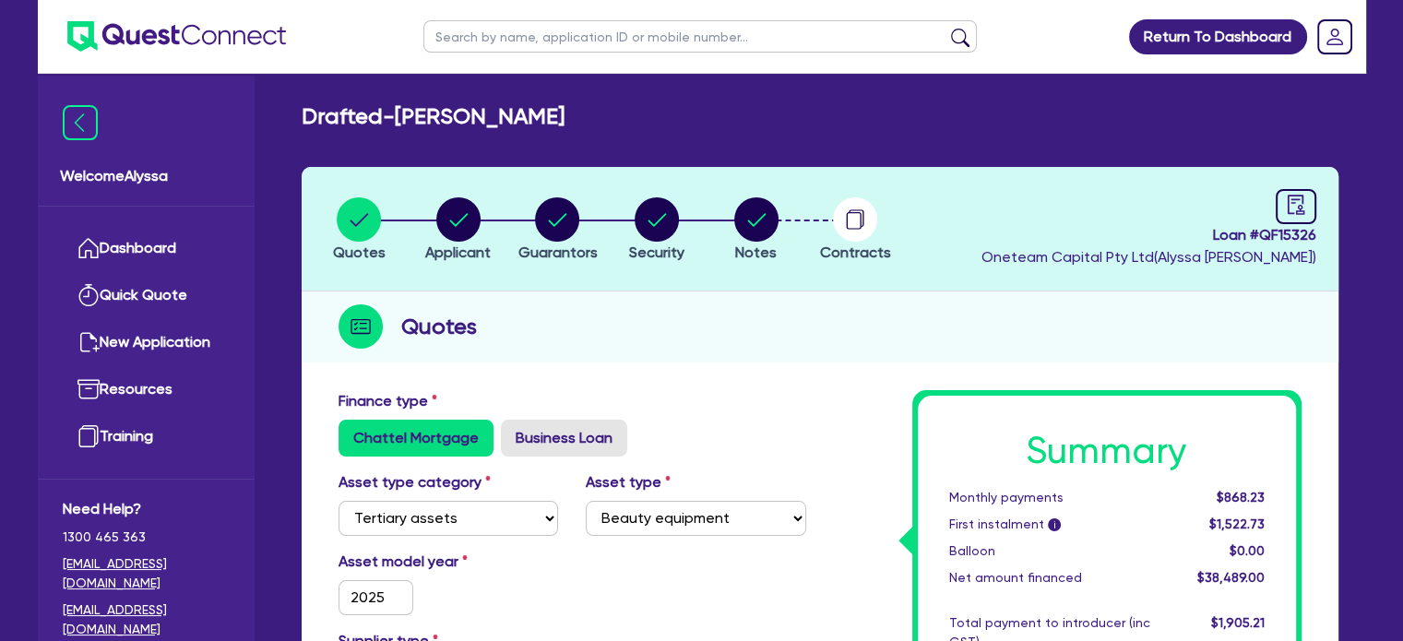
click at [1301, 253] on span "Oneteam Capital Pty Ltd ( [PERSON_NAME] )" at bounding box center [1149, 257] width 335 height 18
click at [1299, 202] on icon "audit" at bounding box center [1296, 205] width 20 height 20
select select "DRAFTED_AMENDED"
select select "Other"
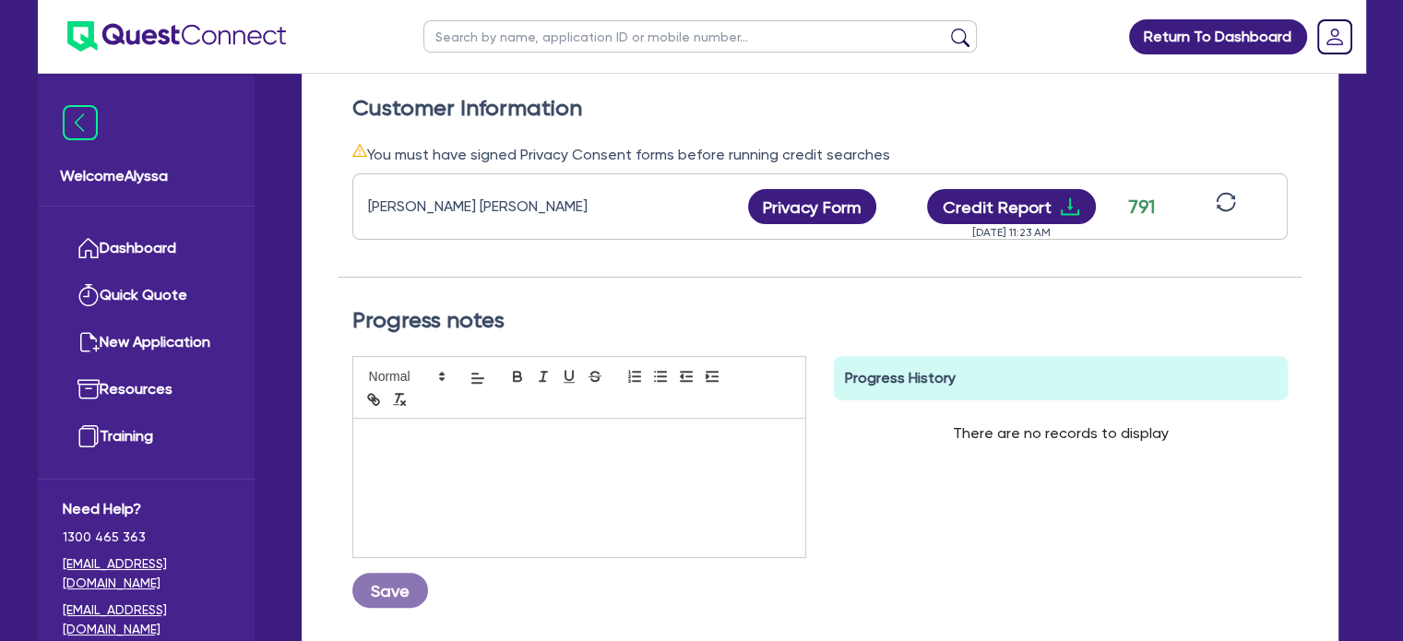
scroll to position [536, 0]
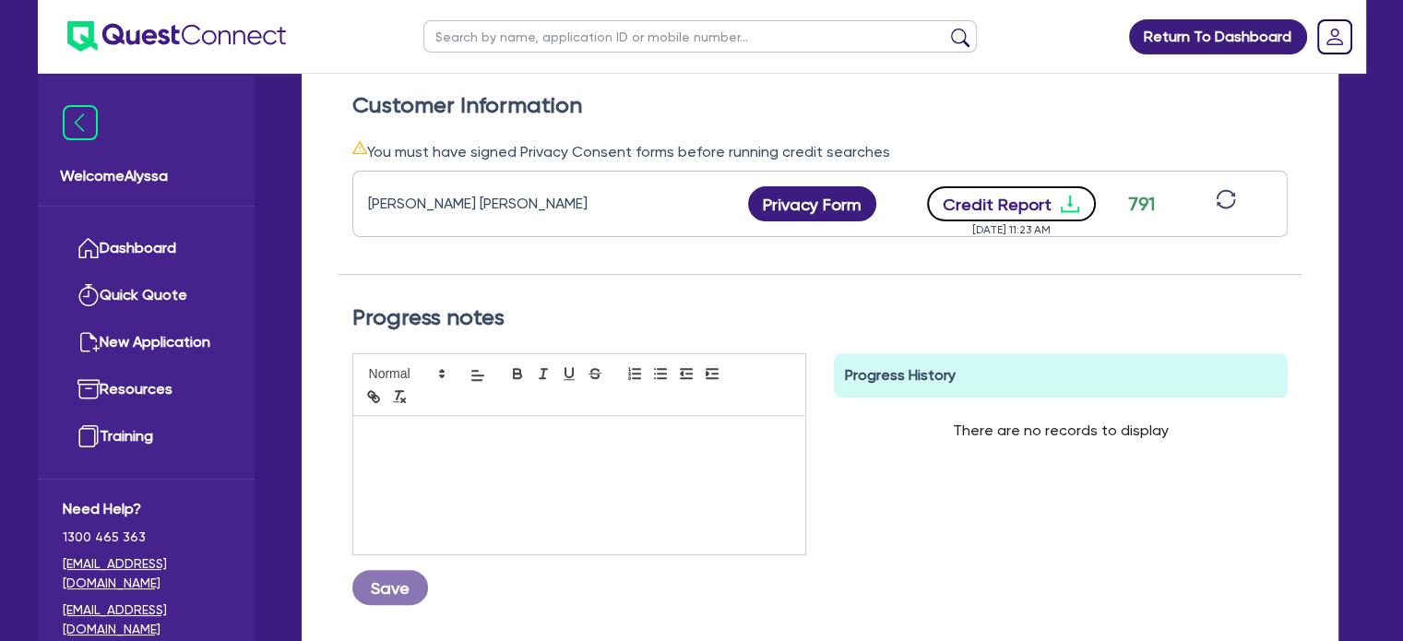
click at [1008, 196] on button "Credit Report" at bounding box center [1011, 203] width 169 height 35
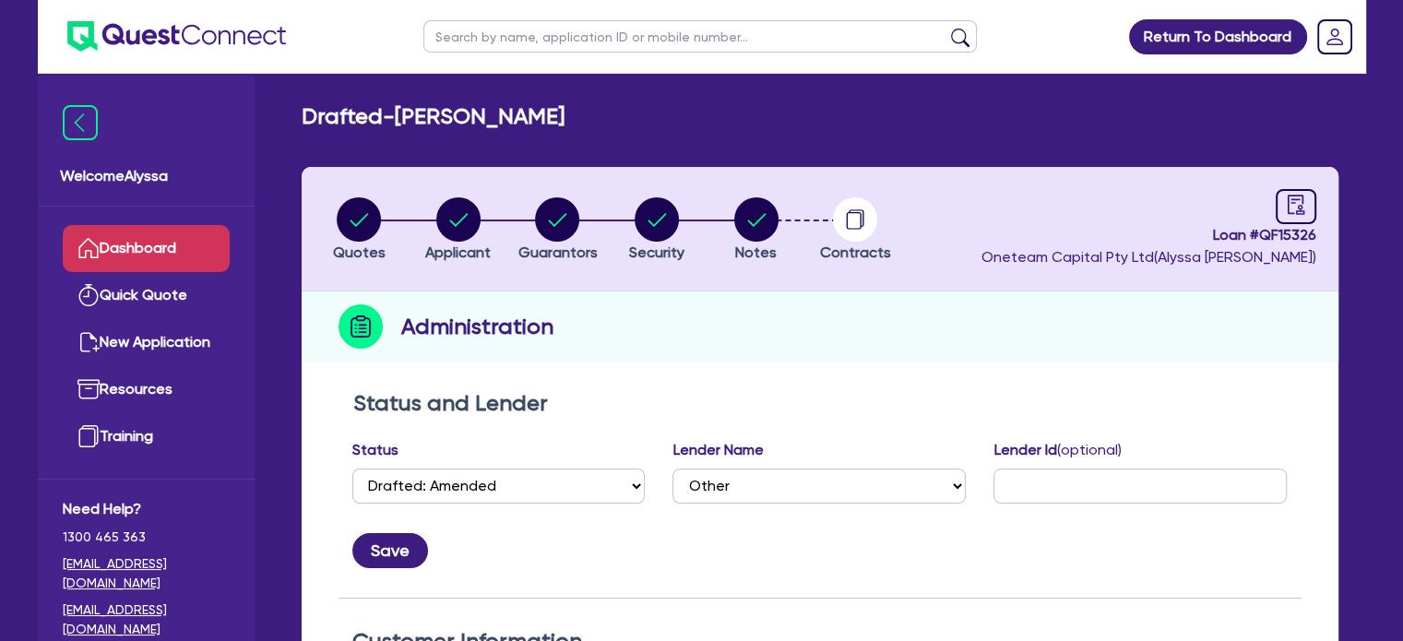
click at [187, 240] on link "Dashboard" at bounding box center [146, 248] width 167 height 47
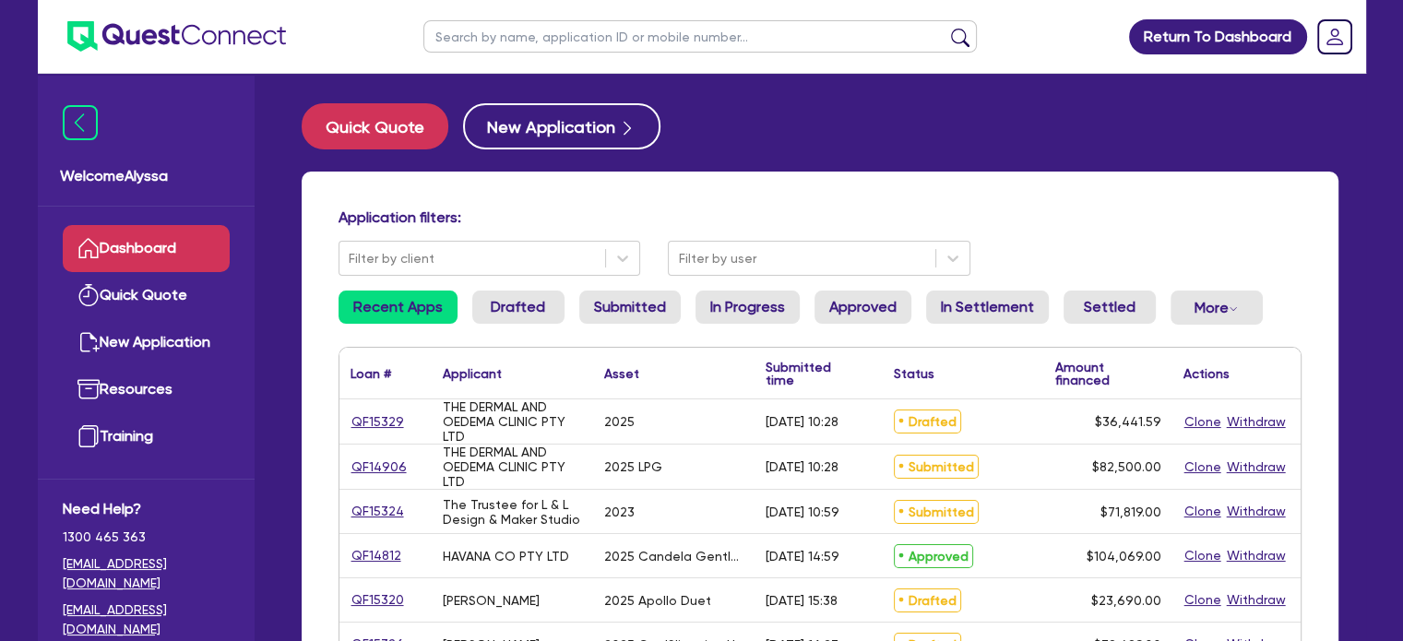
click at [471, 42] on input "text" at bounding box center [700, 36] width 554 height 32
type input "[PERSON_NAME]"
click at [946, 28] on button "submit" at bounding box center [961, 41] width 30 height 26
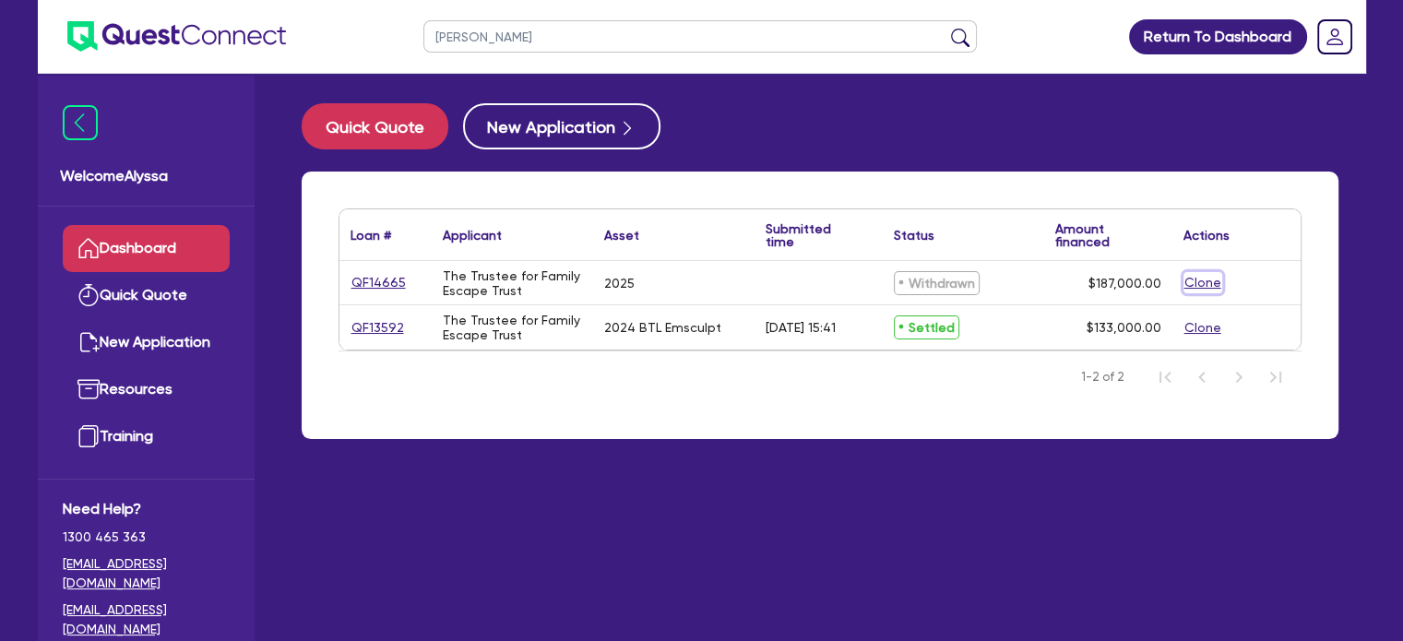
click at [1196, 282] on button "Clone" at bounding box center [1203, 282] width 39 height 21
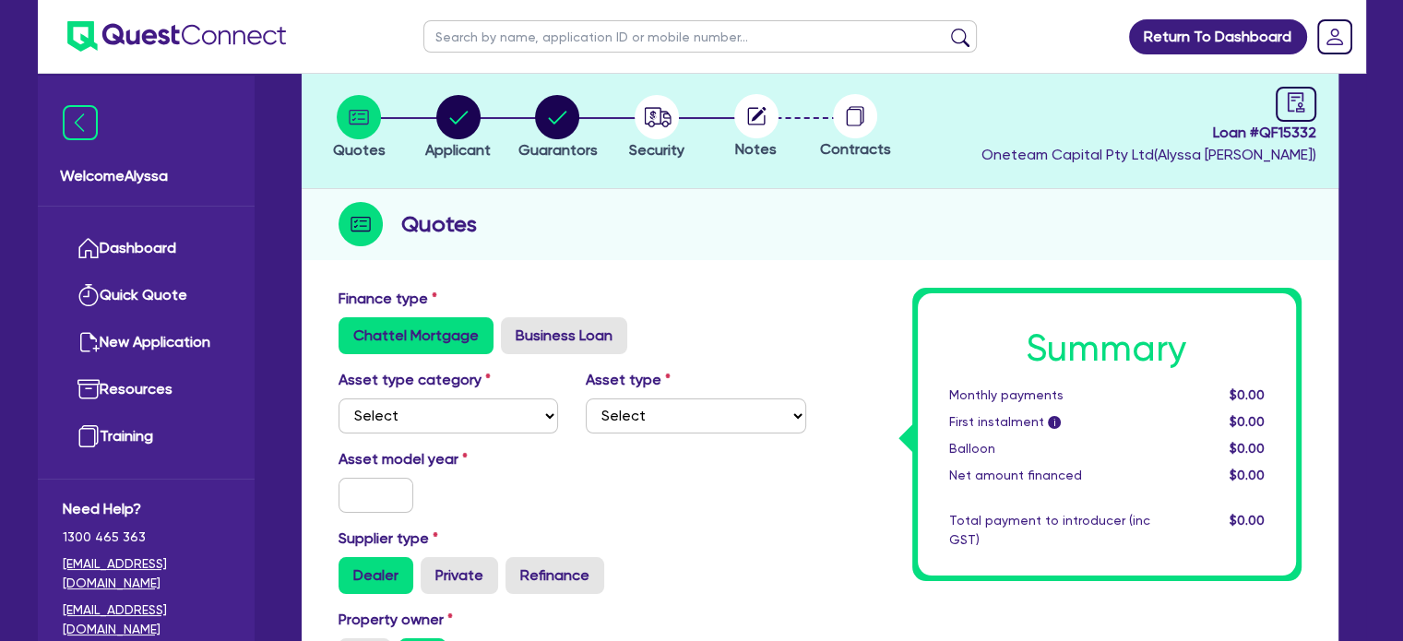
scroll to position [113, 0]
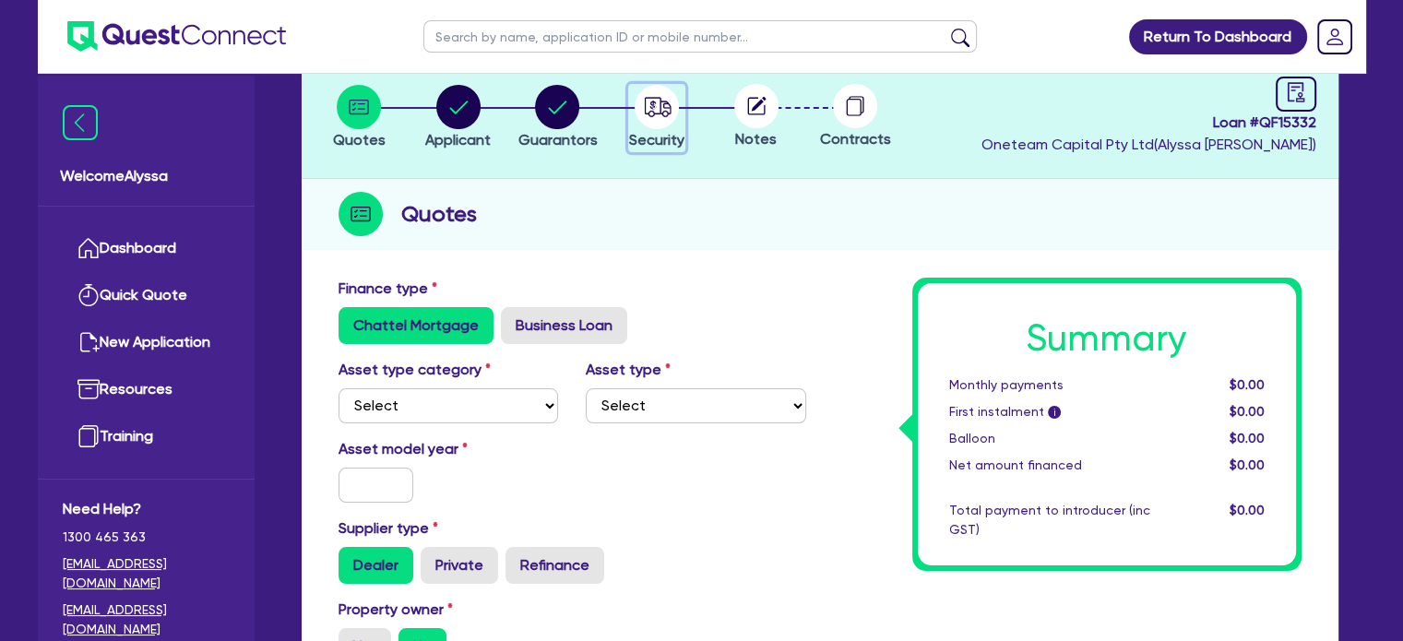
click at [659, 97] on icon "button" at bounding box center [658, 106] width 27 height 19
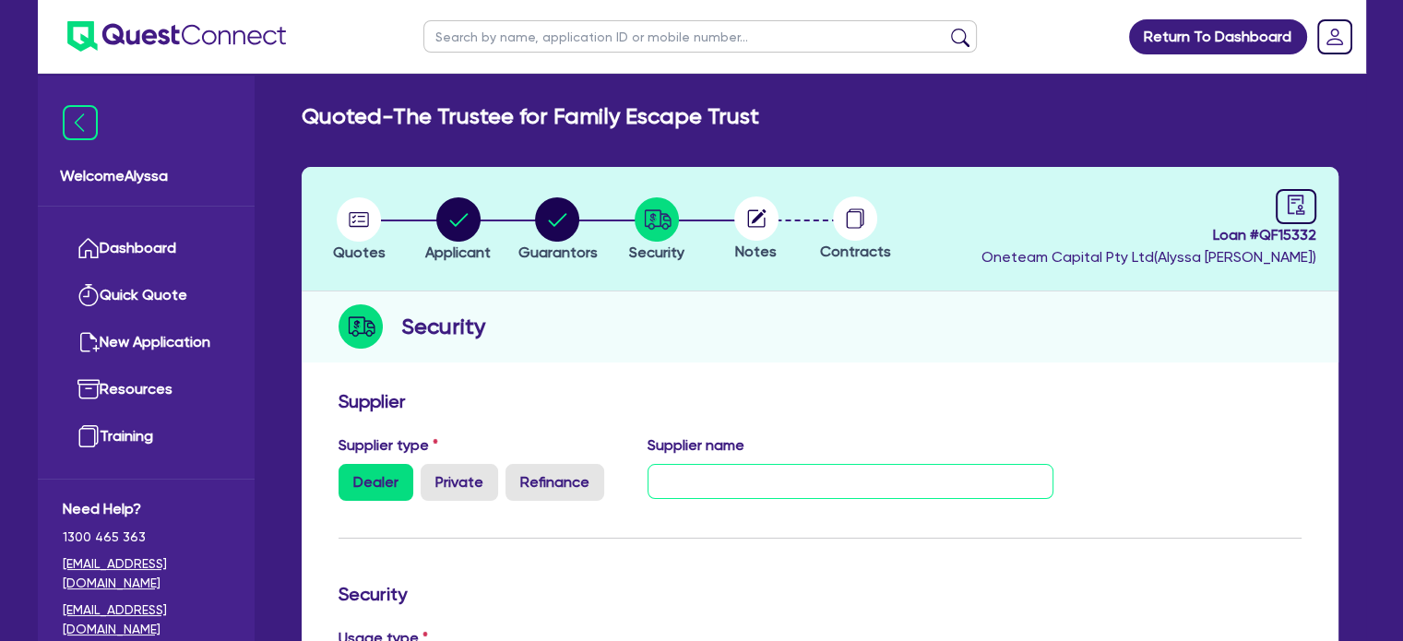
click at [708, 479] on input "text" at bounding box center [851, 481] width 406 height 35
type input "BTL"
click at [753, 222] on circle at bounding box center [756, 219] width 44 height 44
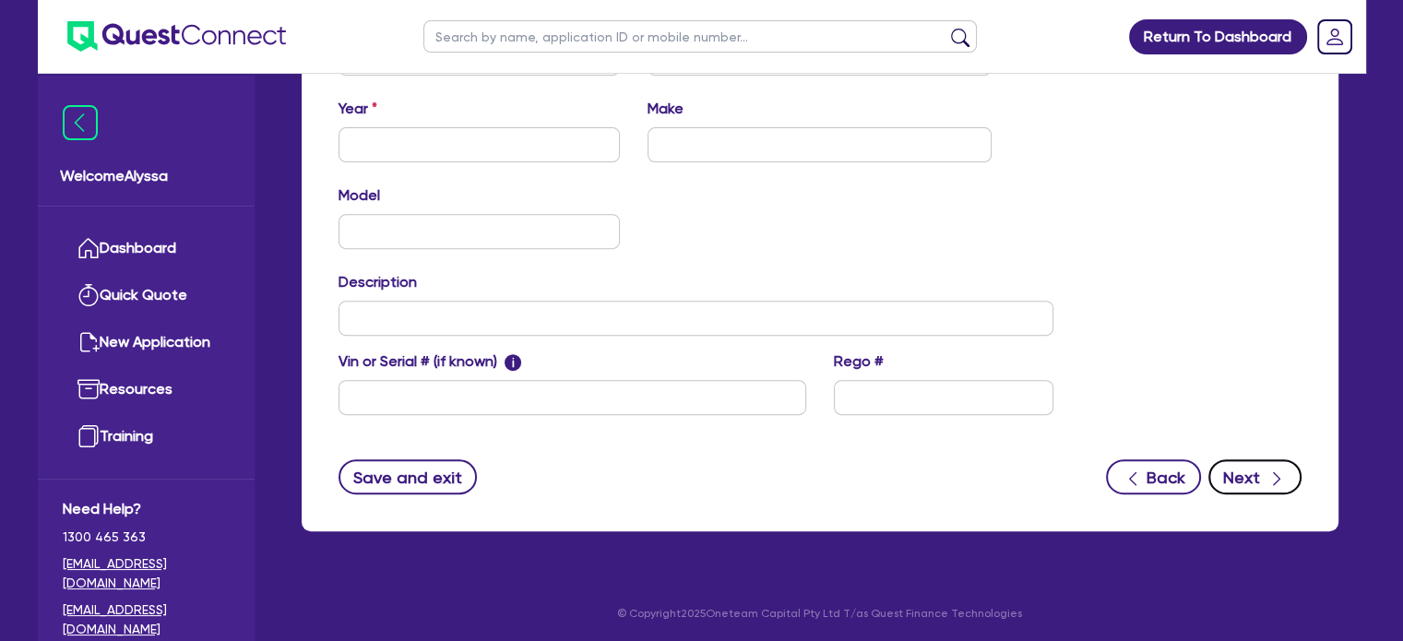
click at [1247, 476] on button "Next" at bounding box center [1255, 476] width 93 height 35
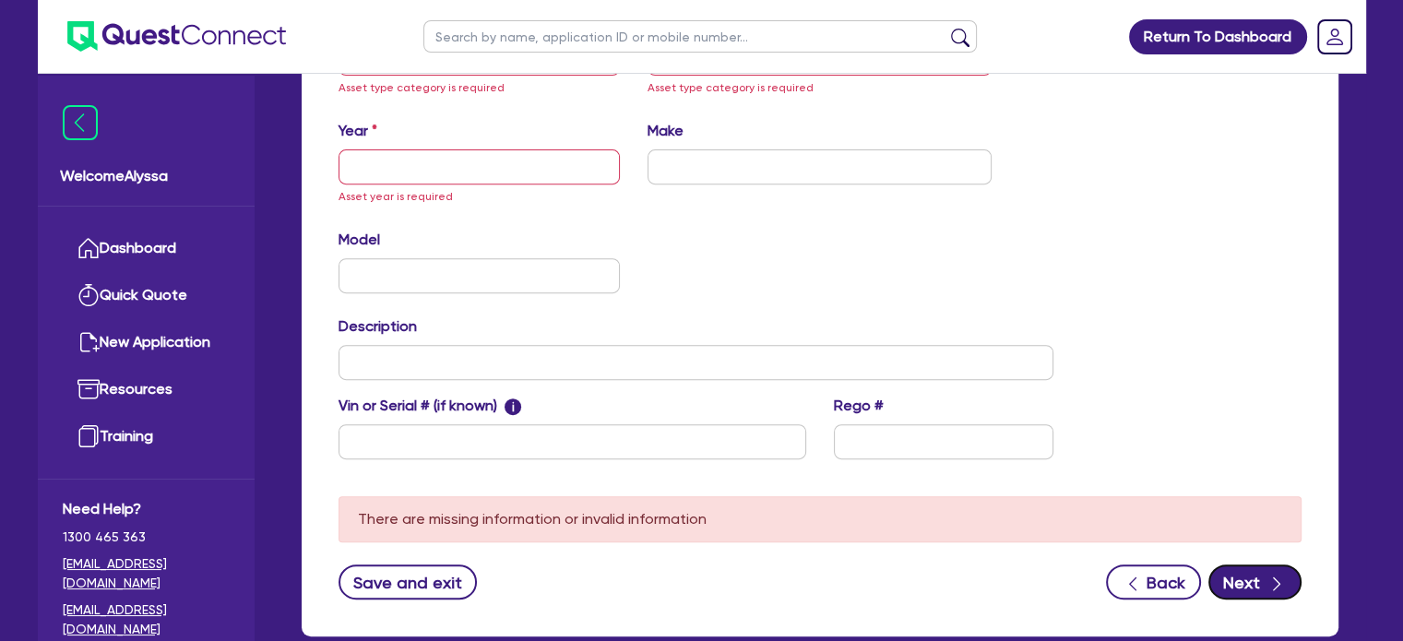
scroll to position [586, 0]
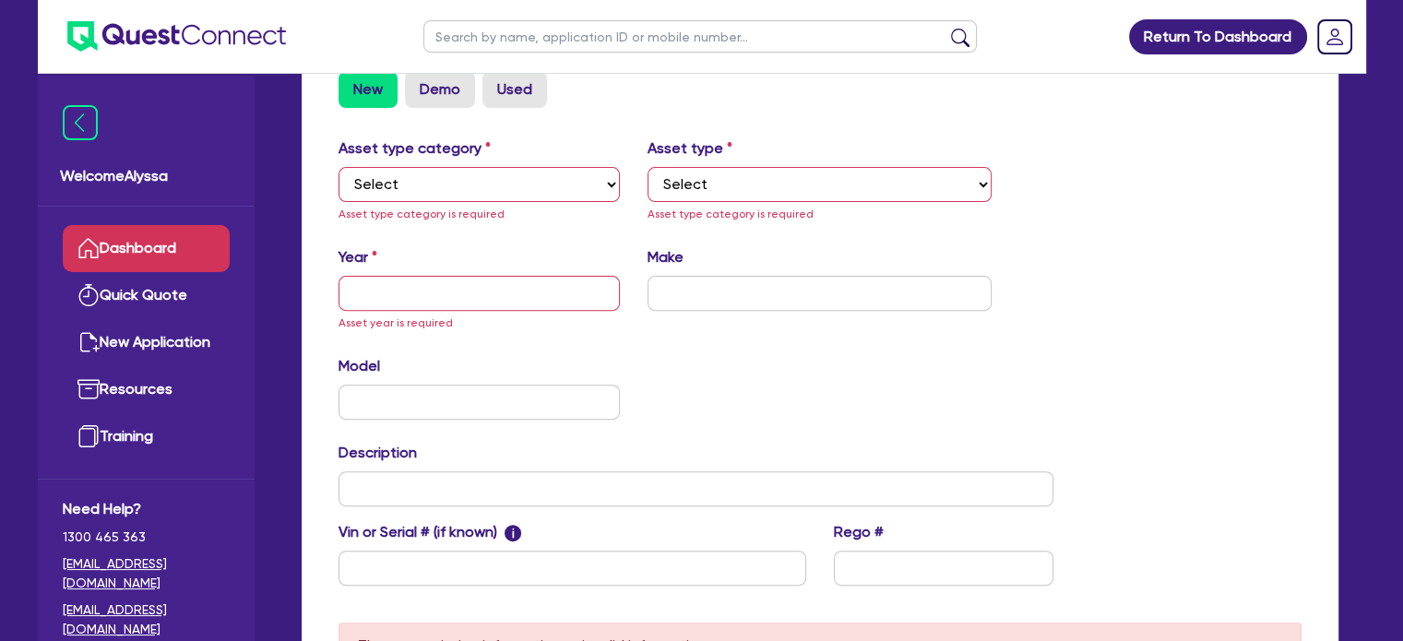
click at [177, 245] on link "Dashboard" at bounding box center [146, 248] width 167 height 47
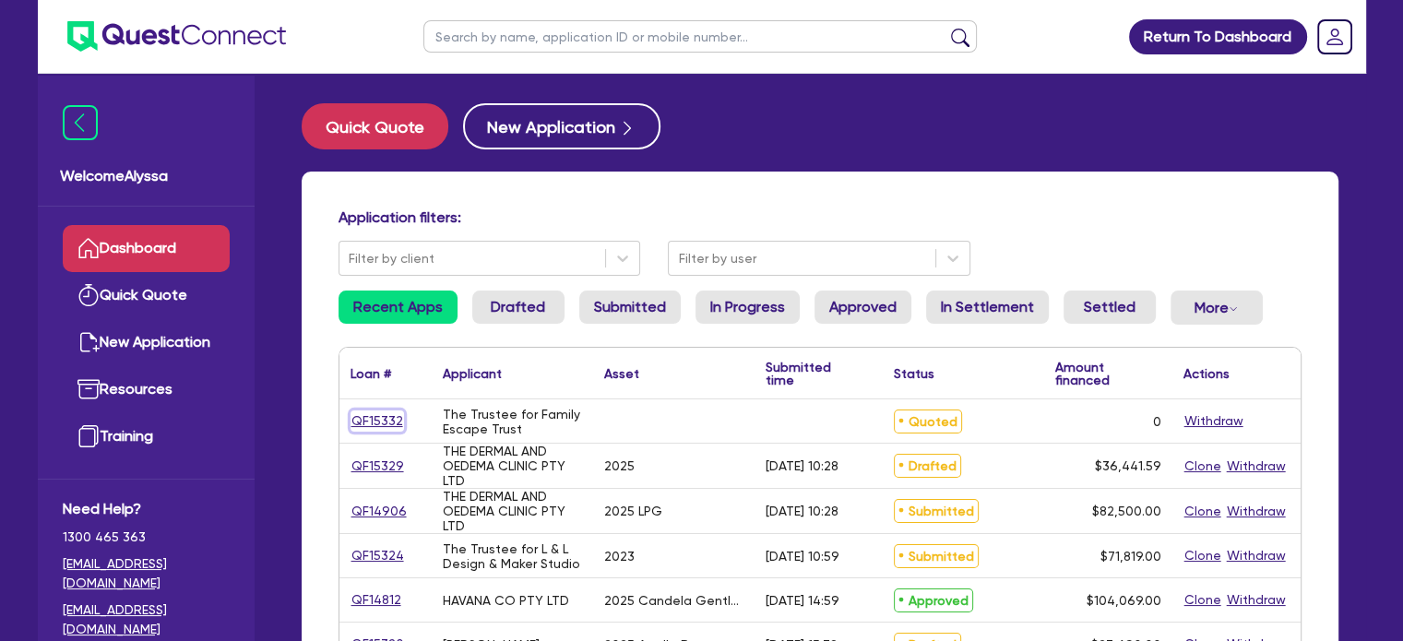
click at [378, 417] on link "QF15332" at bounding box center [378, 421] width 54 height 21
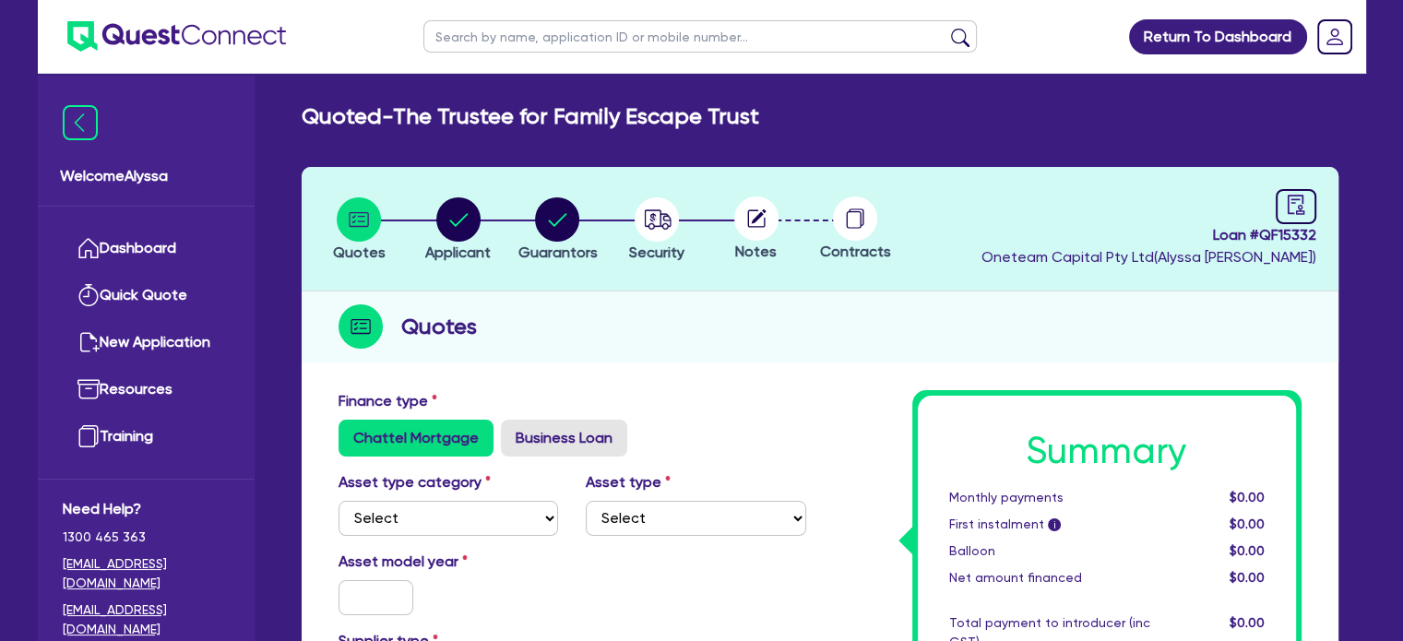
click at [520, 41] on input "text" at bounding box center [700, 36] width 554 height 32
type input "family"
click button "submit" at bounding box center [961, 41] width 30 height 26
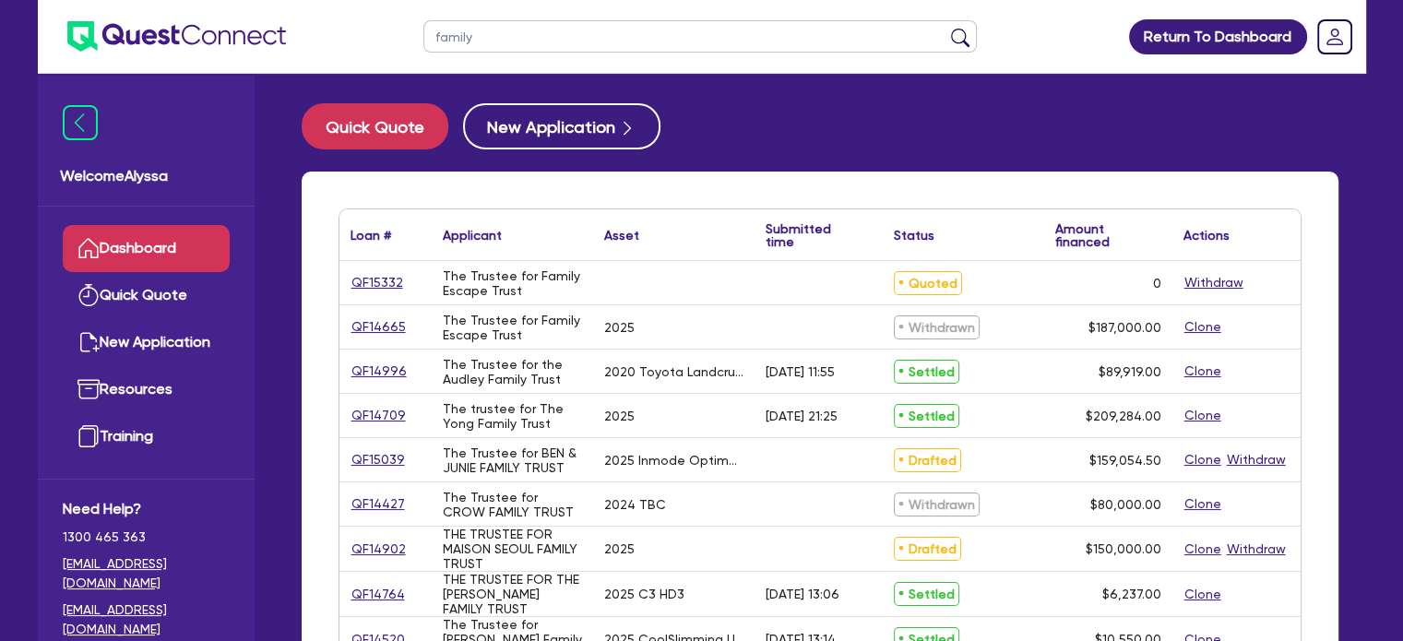
click at [364, 334] on link "QF14665" at bounding box center [379, 326] width 56 height 21
select select "TERTIARY_ASSETS"
select select "BEAUTY_EQUIPMENT"
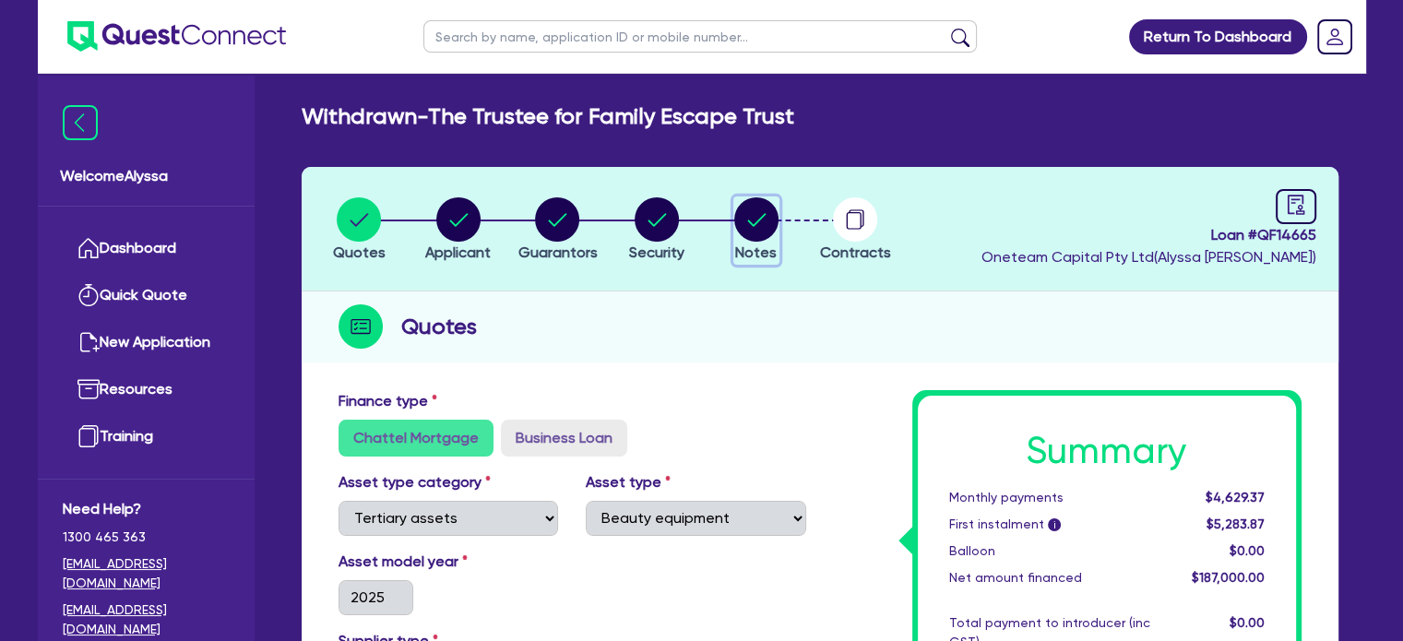
click at [751, 222] on icon "button" at bounding box center [756, 219] width 18 height 13
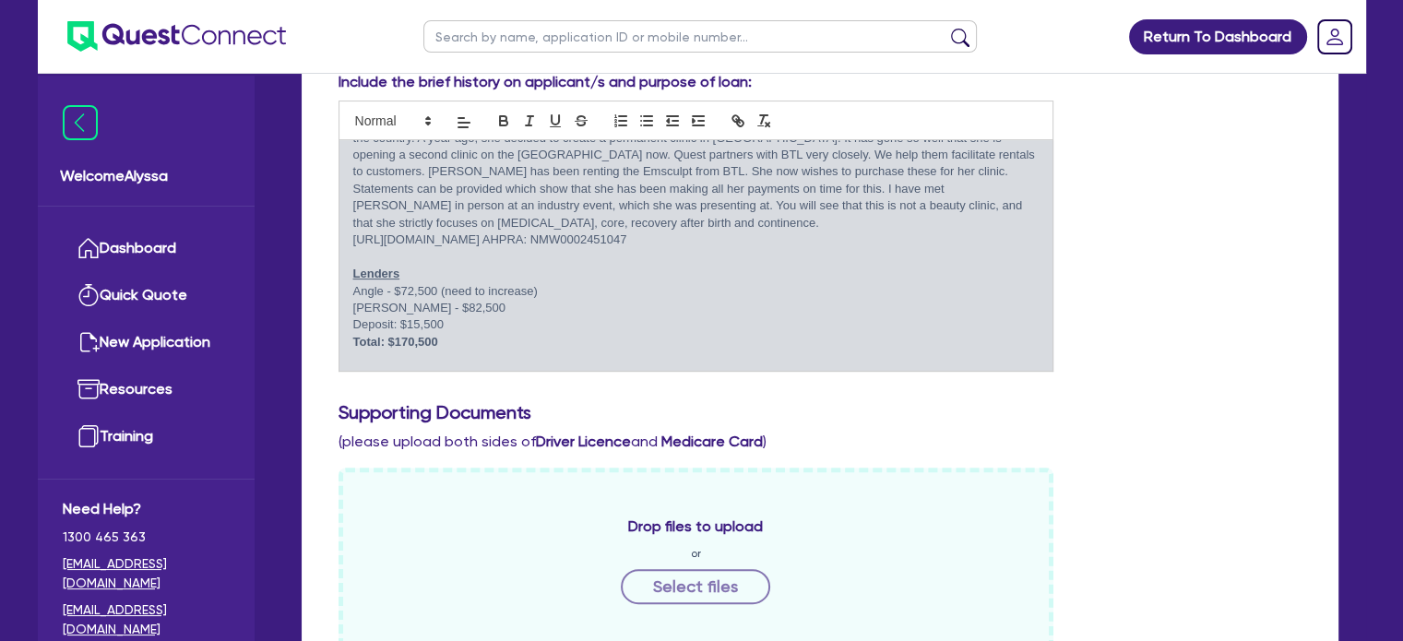
scroll to position [80, 0]
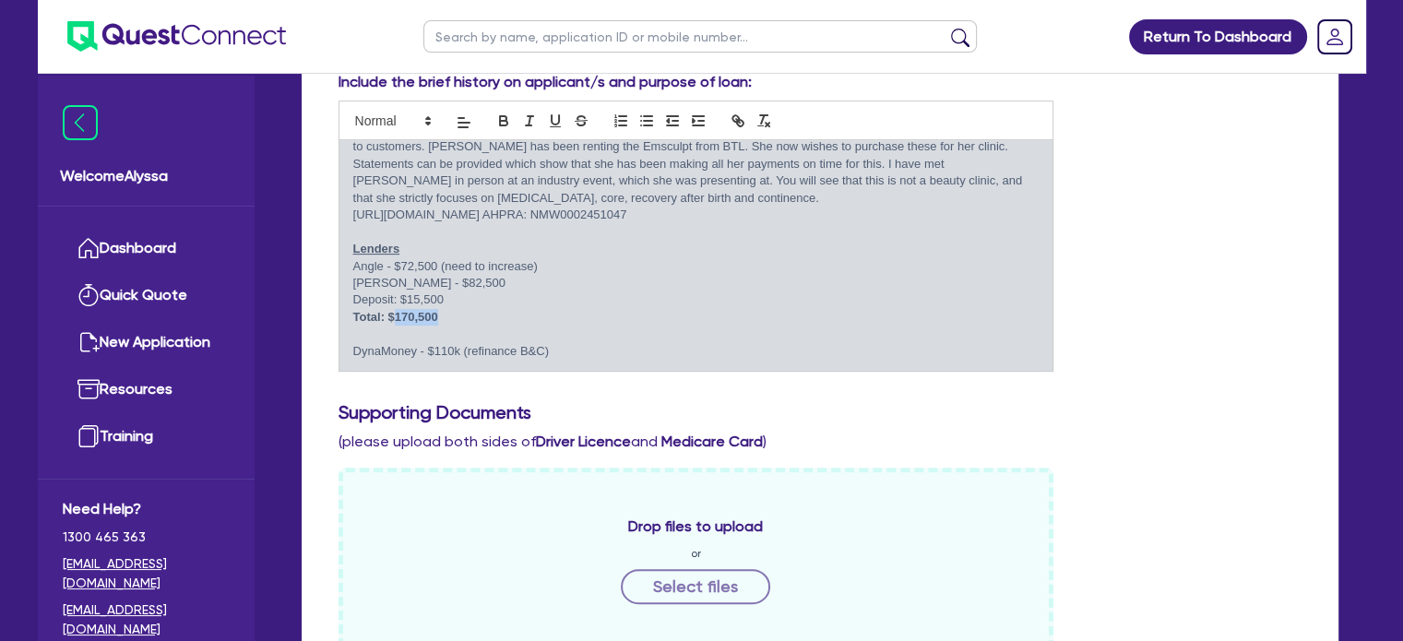
drag, startPoint x: 435, startPoint y: 318, endPoint x: 391, endPoint y: 317, distance: 44.3
click at [391, 317] on strong "Total: $170,500" at bounding box center [395, 317] width 85 height 14
drag, startPoint x: 454, startPoint y: 349, endPoint x: 433, endPoint y: 349, distance: 21.2
click at [433, 349] on p "DynaMoney - $110k (refinance B&C)" at bounding box center [696, 351] width 686 height 17
